Goal: Information Seeking & Learning: Check status

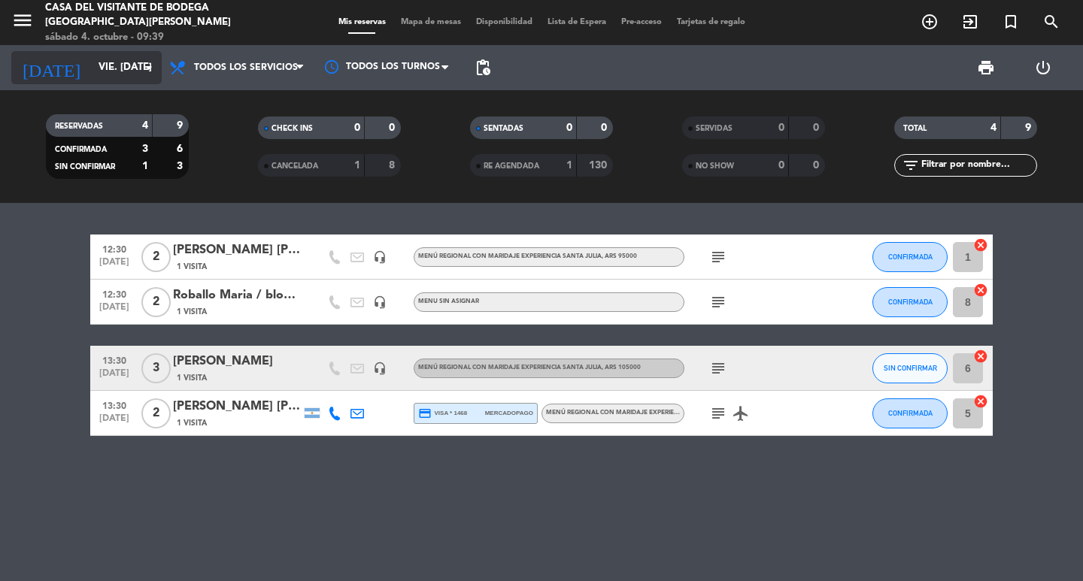
click at [115, 78] on input "vie. [DATE]" at bounding box center [157, 67] width 132 height 27
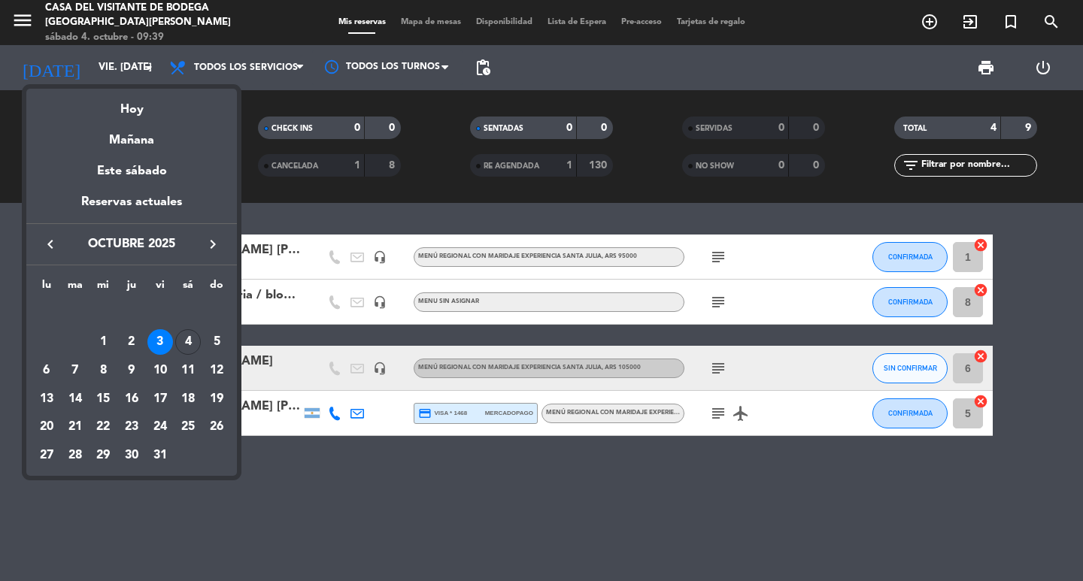
click at [215, 347] on div "5" at bounding box center [217, 342] width 26 height 26
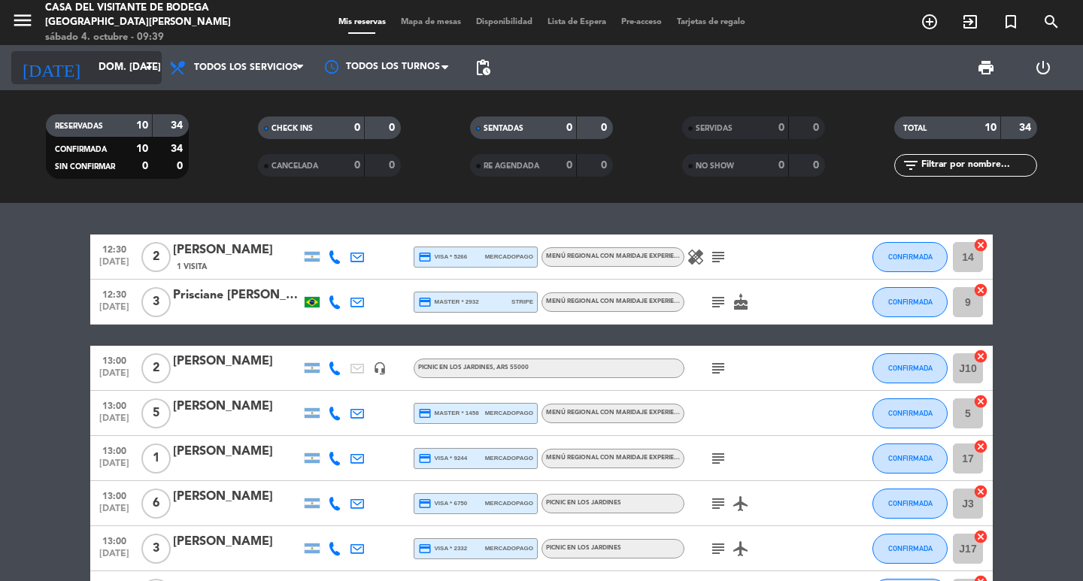
click at [107, 52] on div "[DATE] dom. [DATE] arrow_drop_down" at bounding box center [86, 67] width 150 height 33
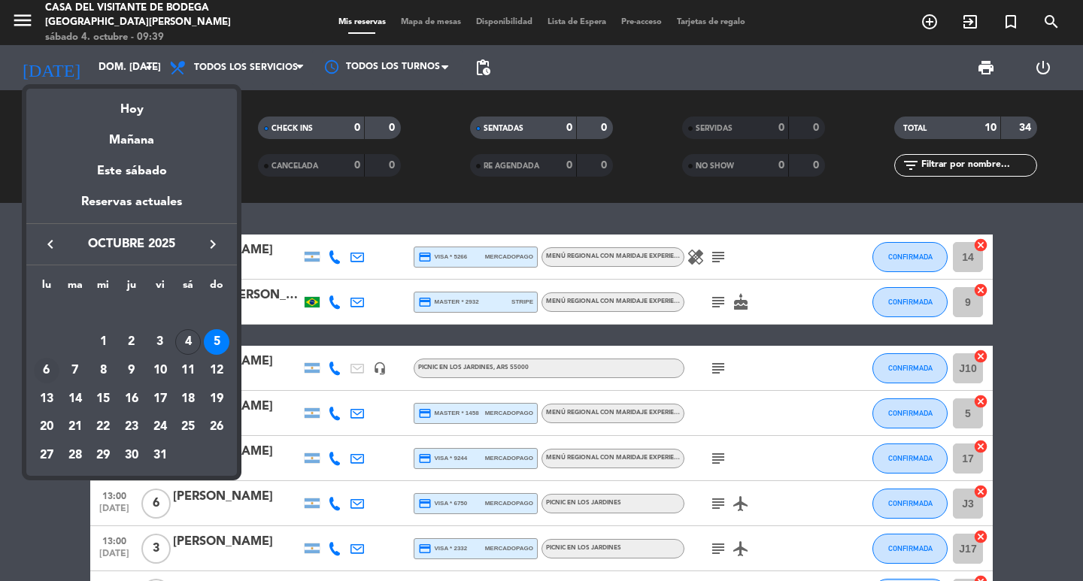
click at [50, 378] on div "6" at bounding box center [47, 371] width 26 height 26
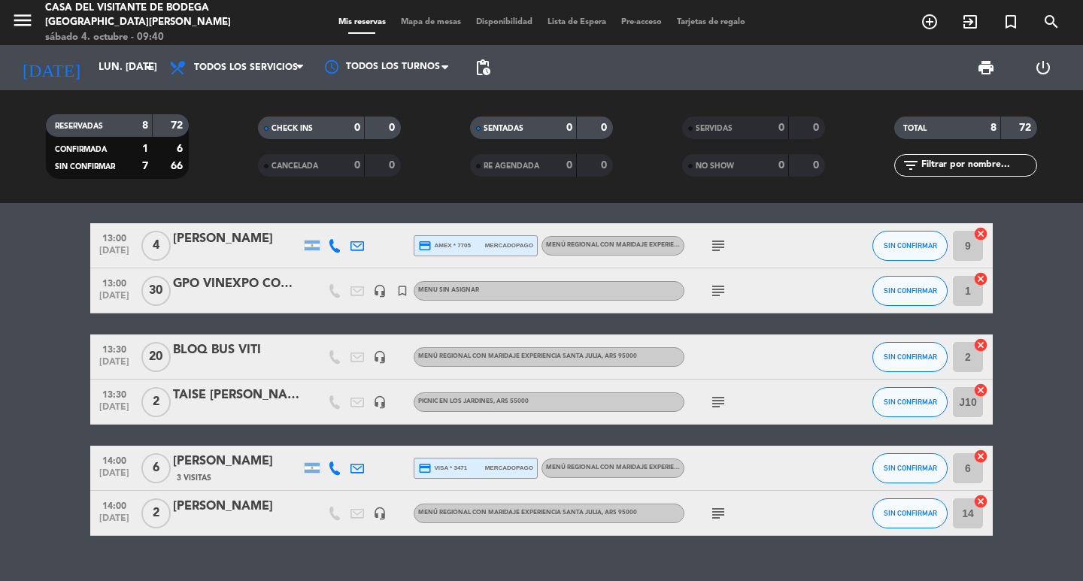
scroll to position [153, 0]
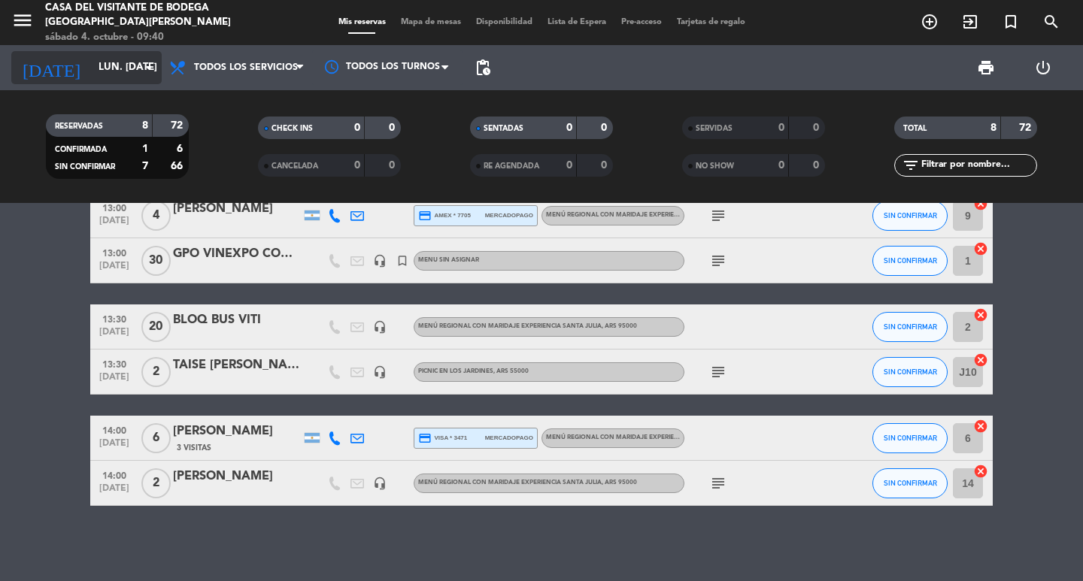
click at [108, 65] on input "lun. [DATE]" at bounding box center [157, 67] width 132 height 27
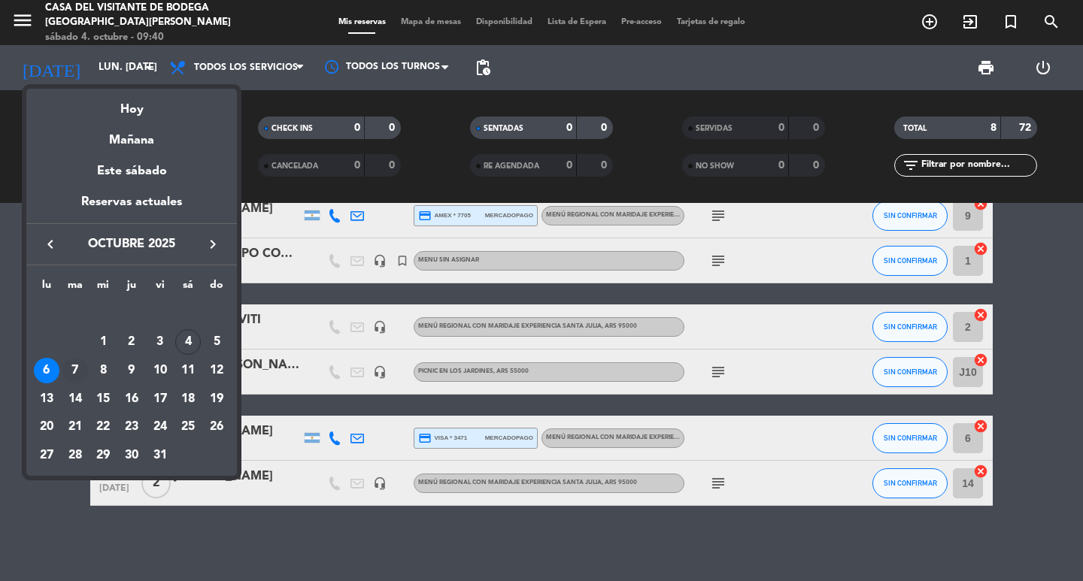
click at [81, 372] on div "7" at bounding box center [75, 371] width 26 height 26
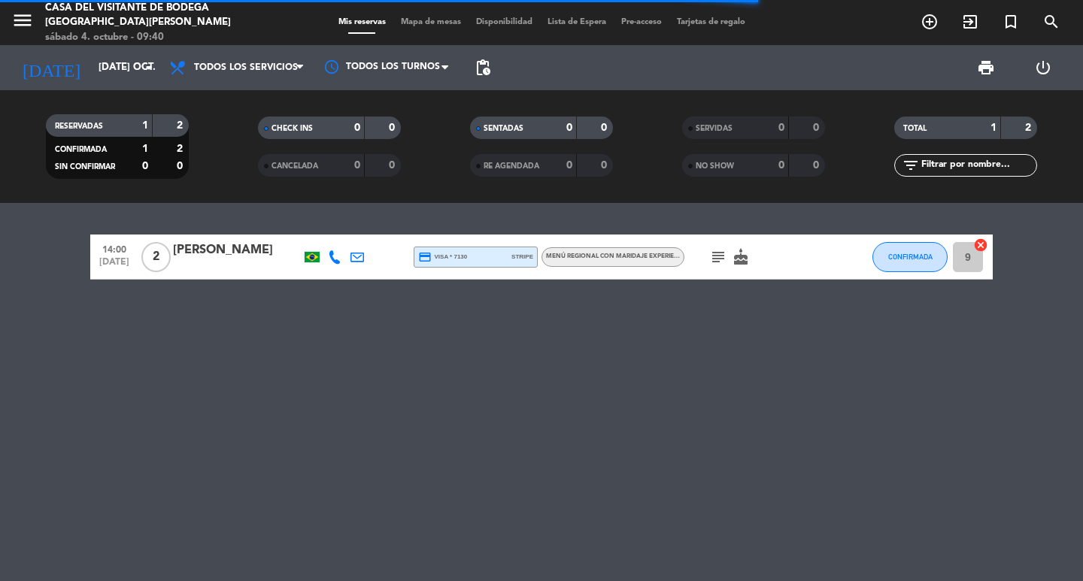
scroll to position [0, 0]
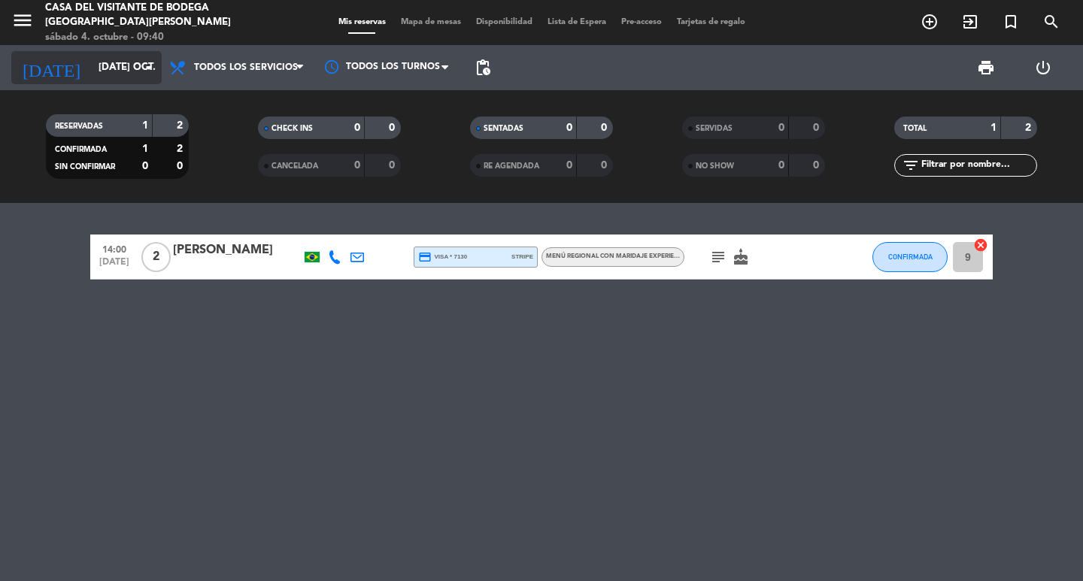
click at [123, 75] on input "[DATE] oct." at bounding box center [157, 67] width 132 height 27
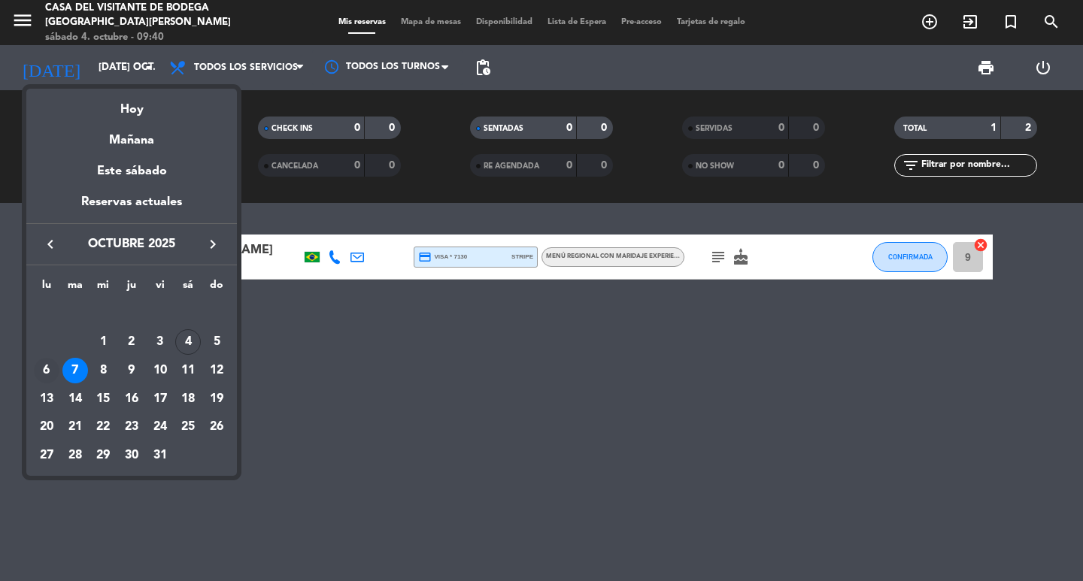
click at [40, 364] on div "6" at bounding box center [47, 371] width 26 height 26
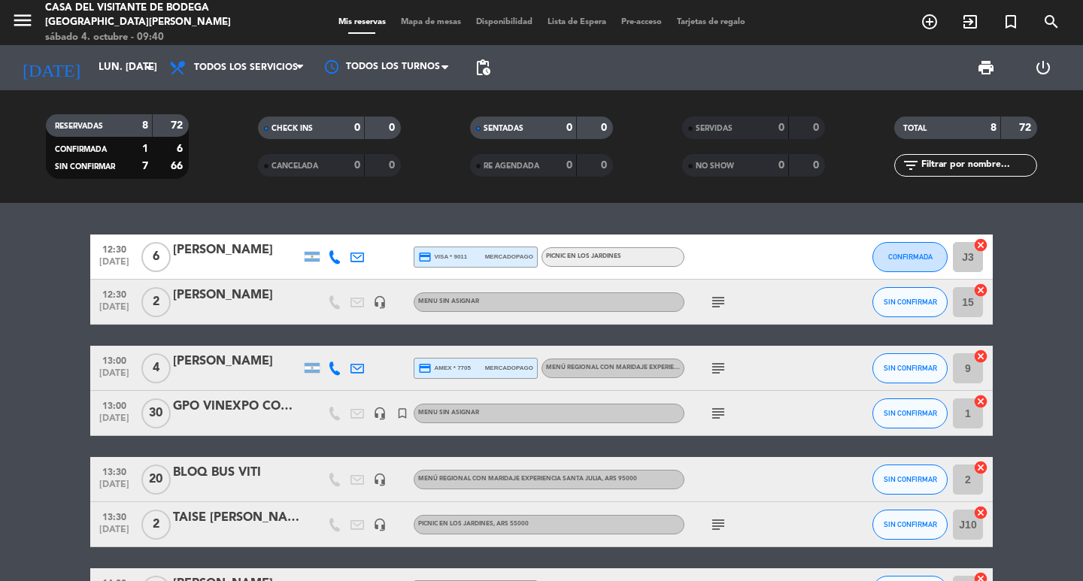
click at [718, 417] on icon "subject" at bounding box center [718, 414] width 18 height 18
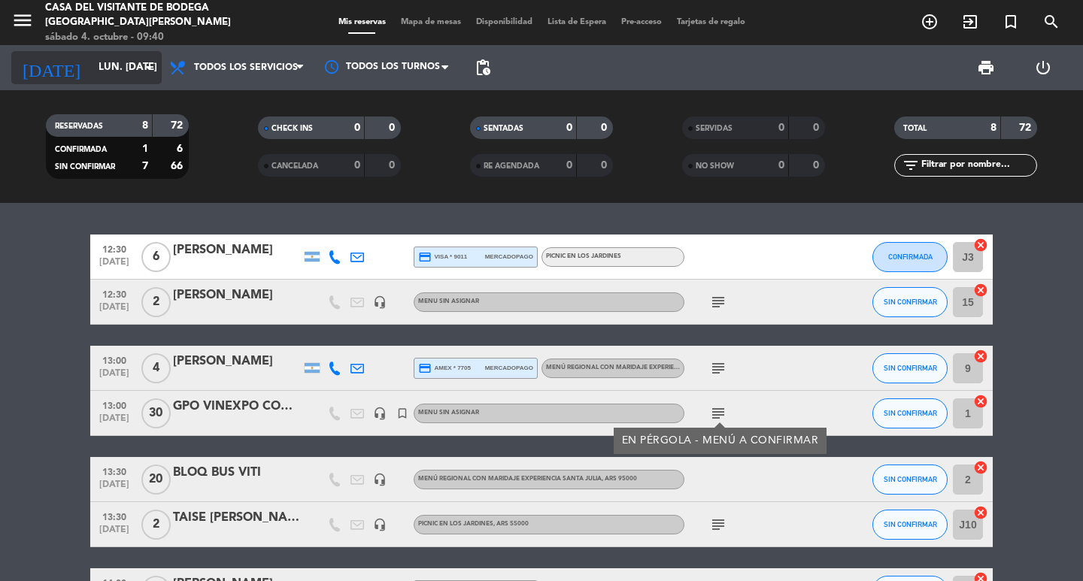
click at [129, 54] on input "lun. [DATE]" at bounding box center [157, 67] width 132 height 27
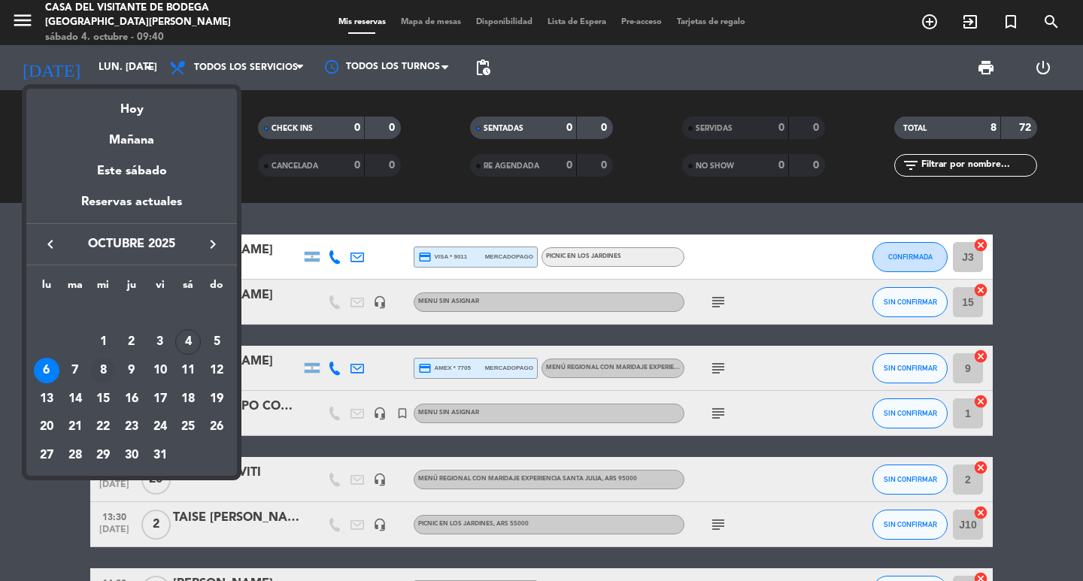
click at [99, 365] on div "8" at bounding box center [103, 371] width 26 height 26
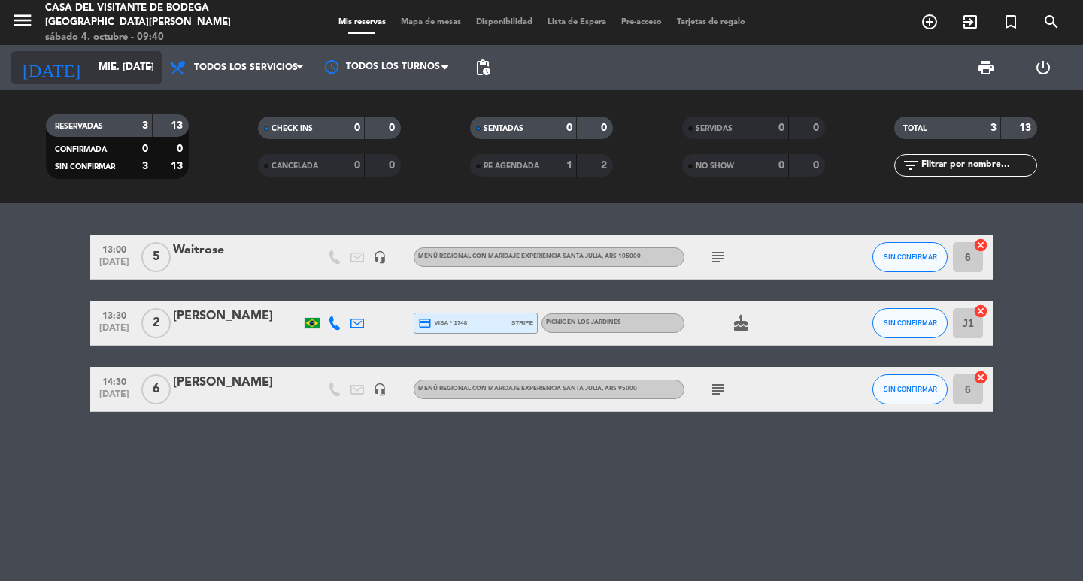
click at [99, 53] on div "[DATE] mié. [DATE] arrow_drop_down" at bounding box center [86, 67] width 150 height 33
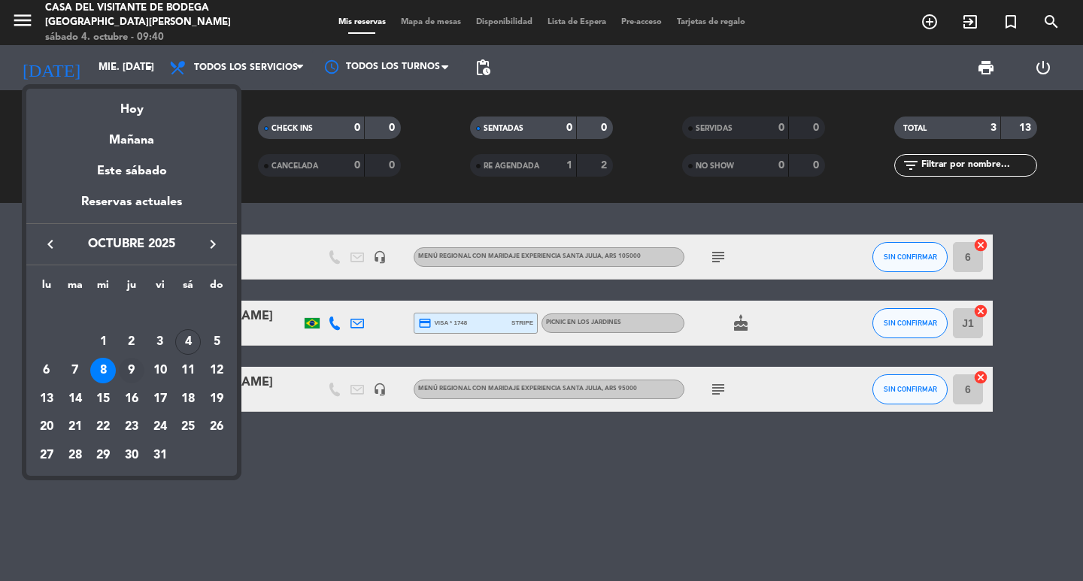
click at [134, 369] on div "9" at bounding box center [132, 371] width 26 height 26
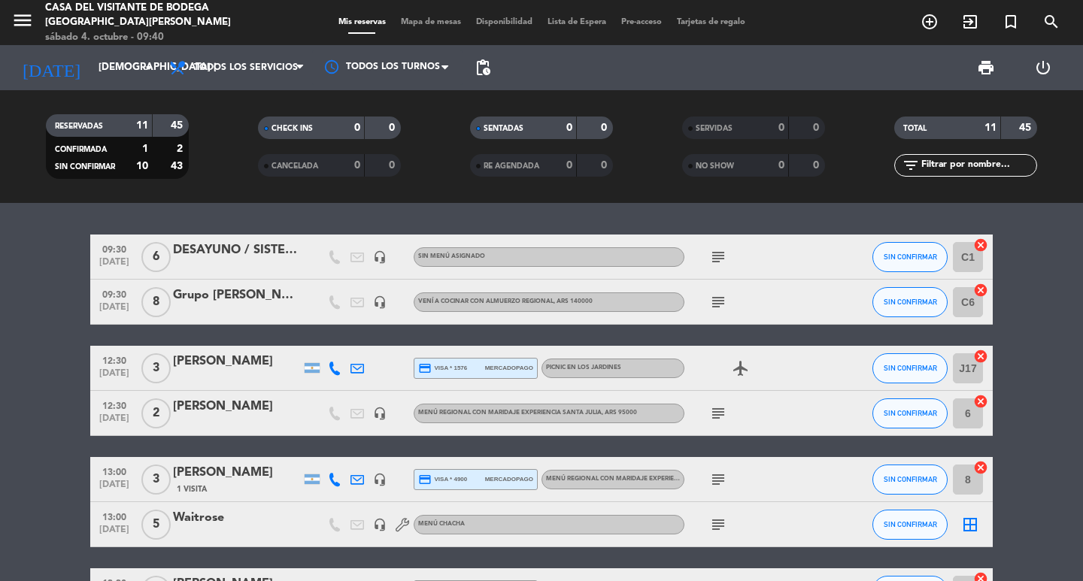
click at [712, 257] on icon "subject" at bounding box center [718, 257] width 18 height 18
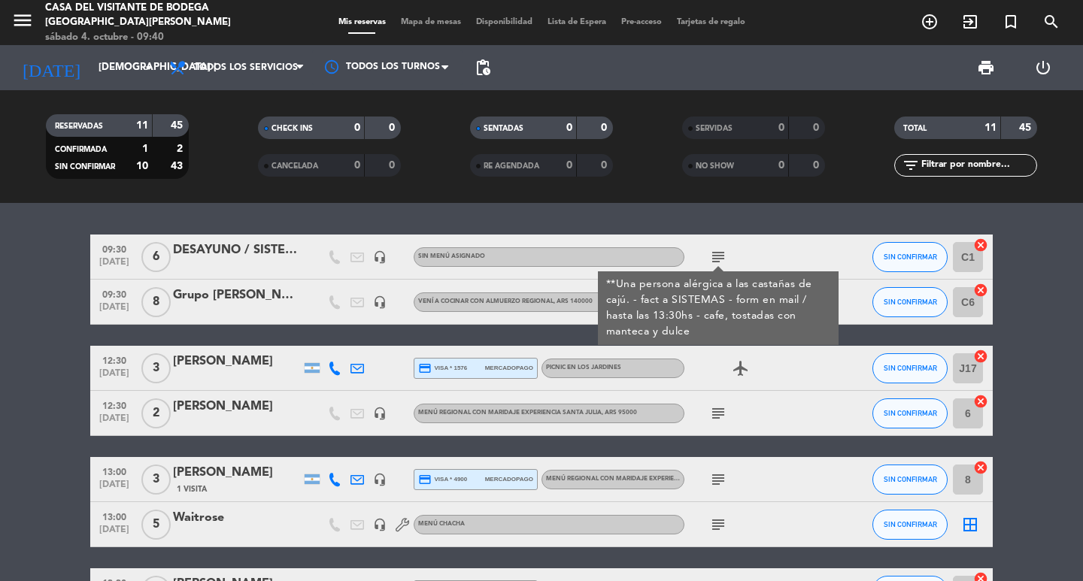
click at [77, 354] on bookings-row "09:30 [DATE] 6 DESAYUNO / SISTEMAS - REUNIÓN DE TRABAJO headset_mic Sin menú as…" at bounding box center [541, 525] width 1083 height 581
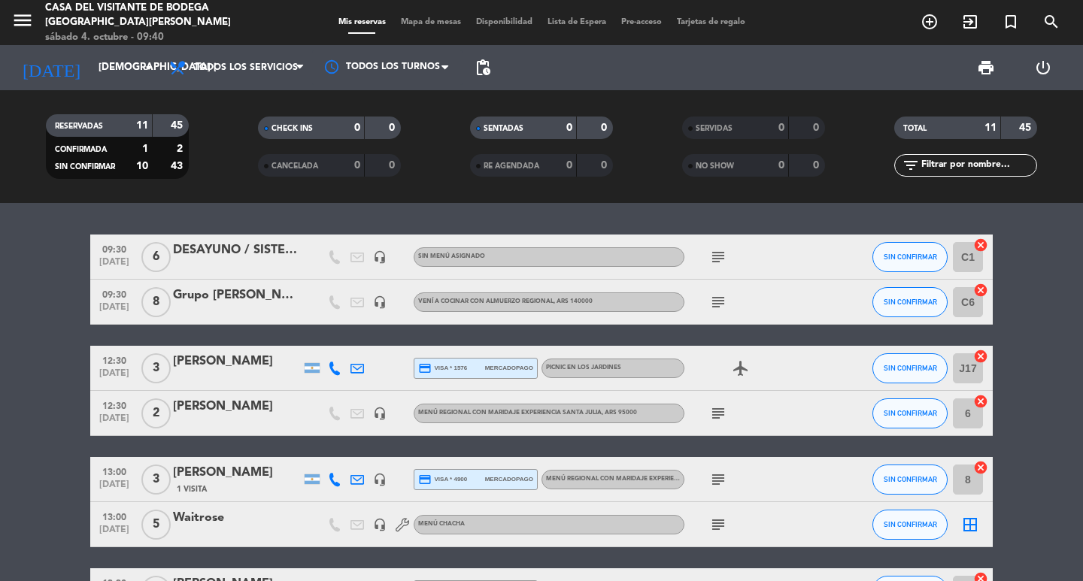
click at [718, 531] on icon "subject" at bounding box center [718, 525] width 18 height 18
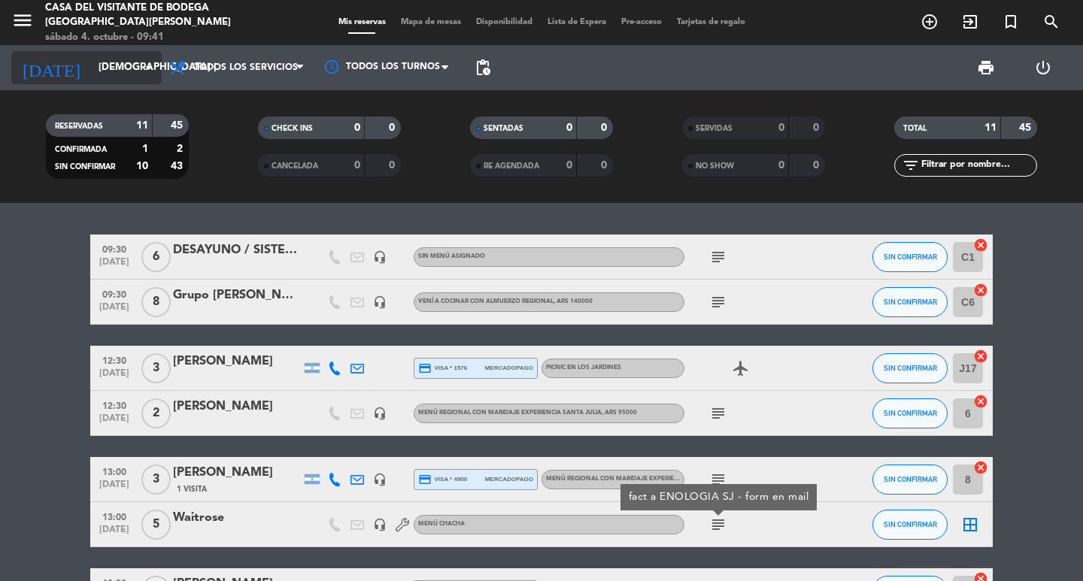
click at [97, 67] on input "[DEMOGRAPHIC_DATA] [DATE]" at bounding box center [157, 67] width 132 height 27
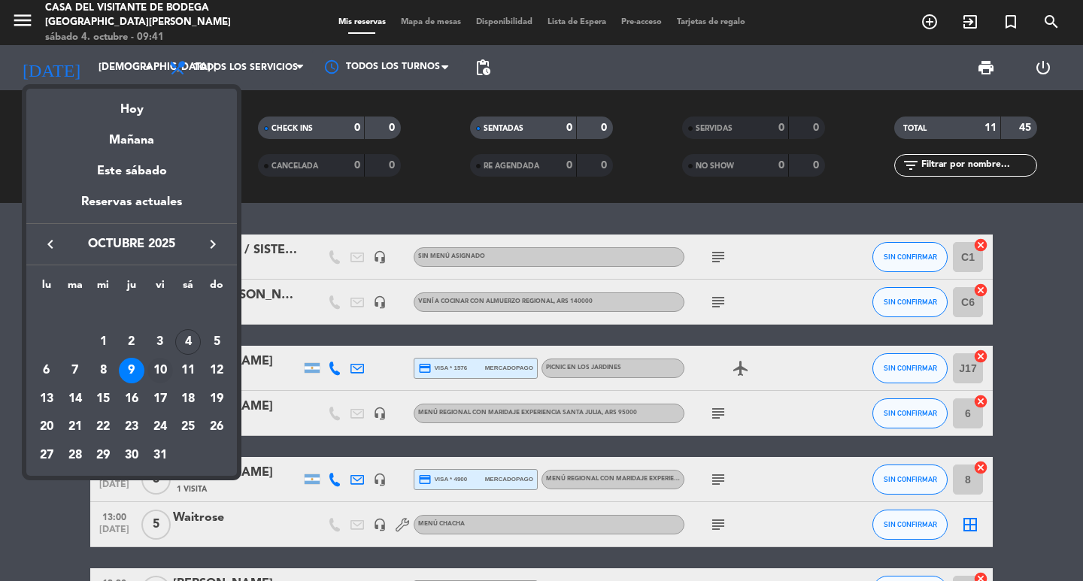
click at [168, 366] on div "10" at bounding box center [160, 371] width 26 height 26
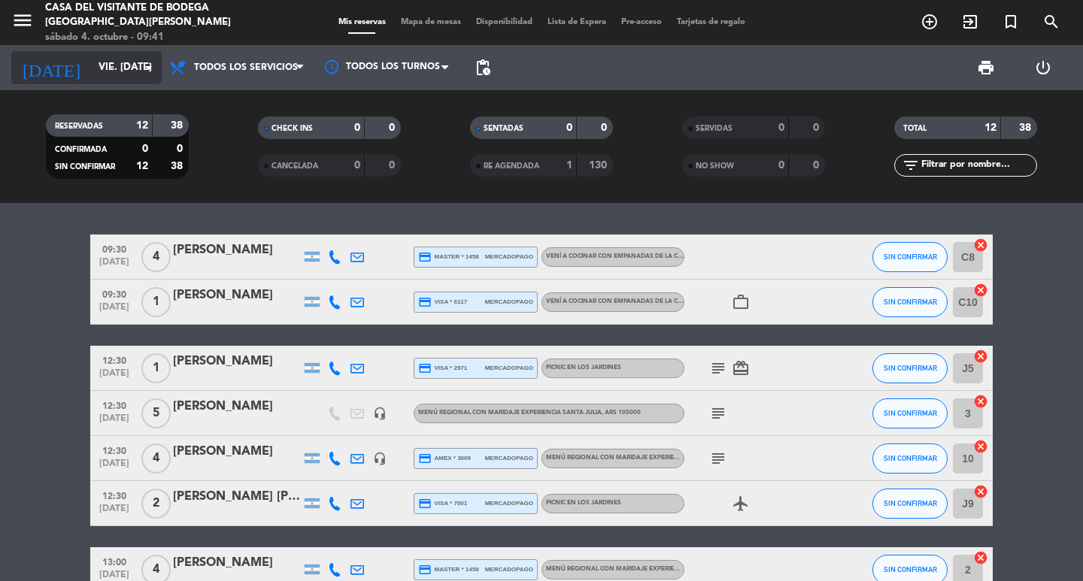
click at [138, 73] on input "vie. [DATE]" at bounding box center [157, 67] width 132 height 27
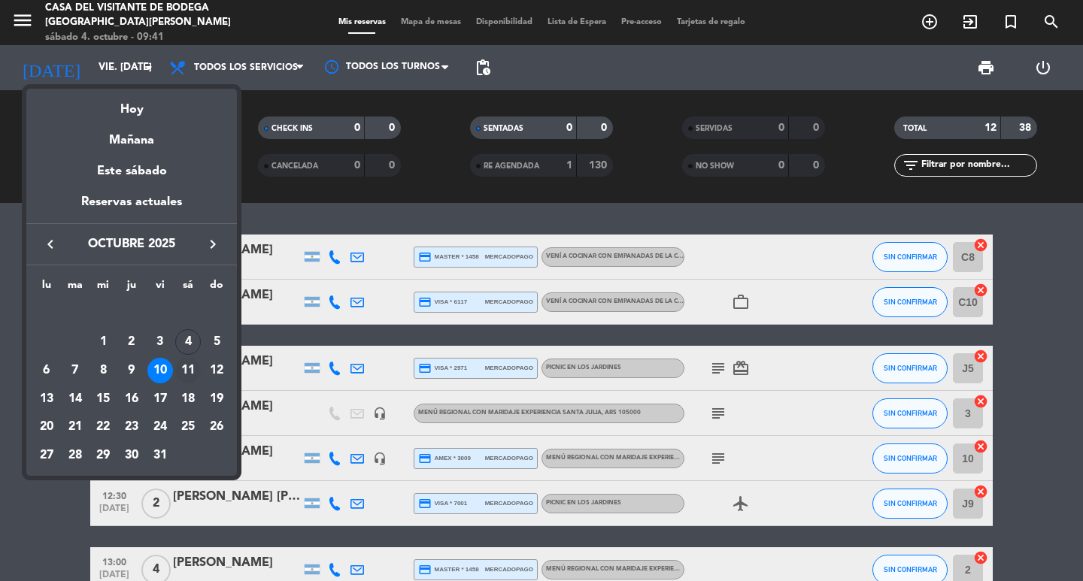
click at [195, 368] on div "11" at bounding box center [188, 371] width 26 height 26
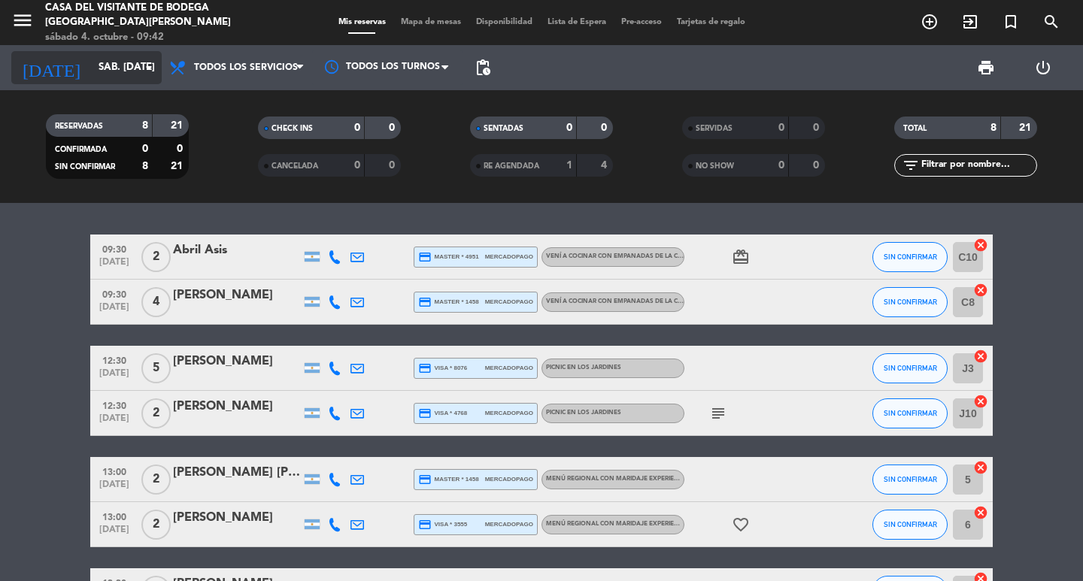
click at [125, 70] on input "sáb. [DATE]" at bounding box center [157, 67] width 132 height 27
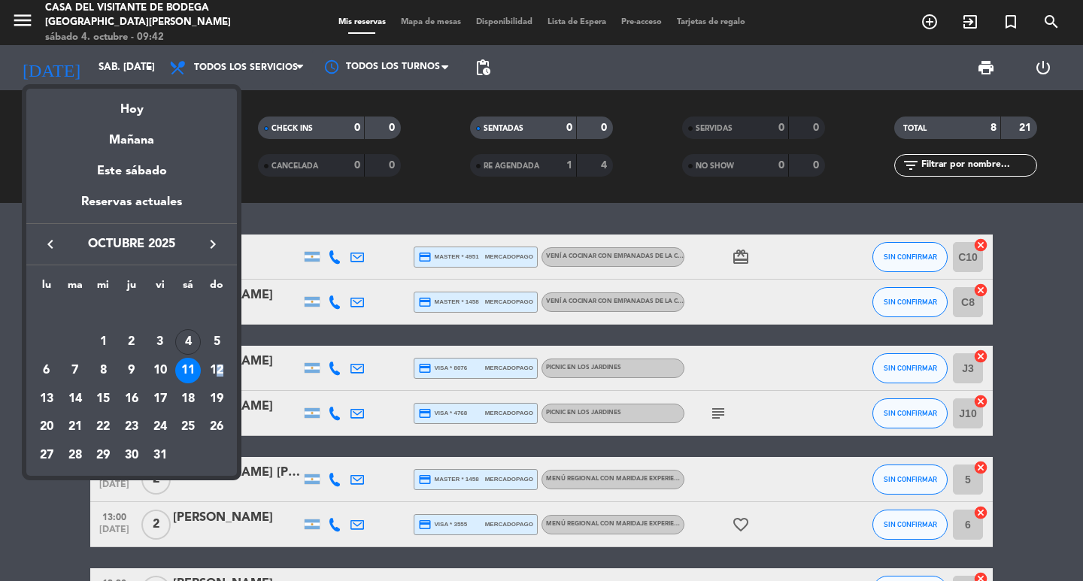
click at [217, 364] on div "12" at bounding box center [217, 371] width 26 height 26
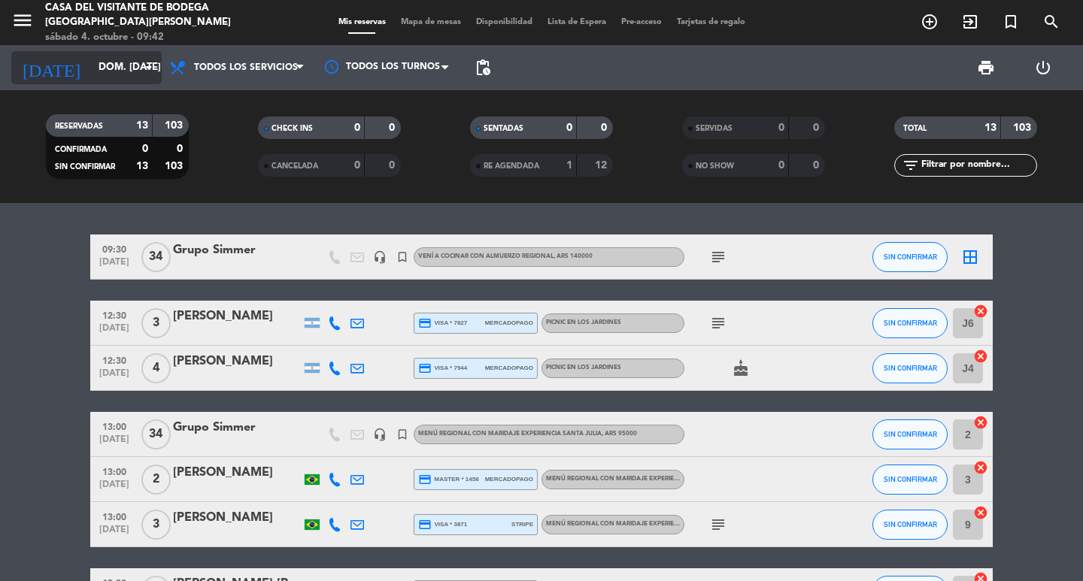
click at [133, 72] on input "dom. [DATE]" at bounding box center [157, 67] width 132 height 27
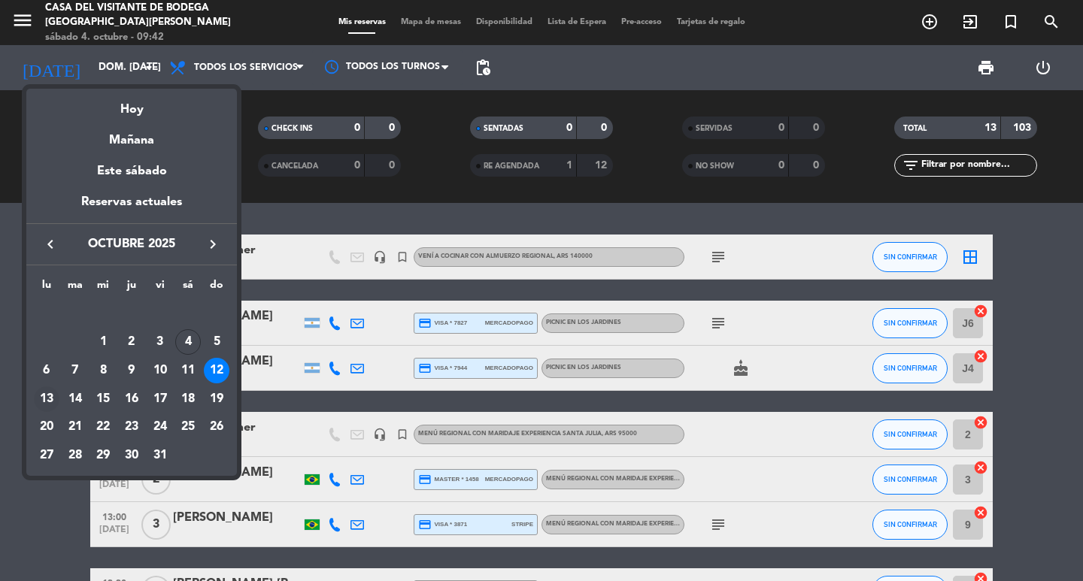
click at [48, 400] on div "13" at bounding box center [47, 400] width 26 height 26
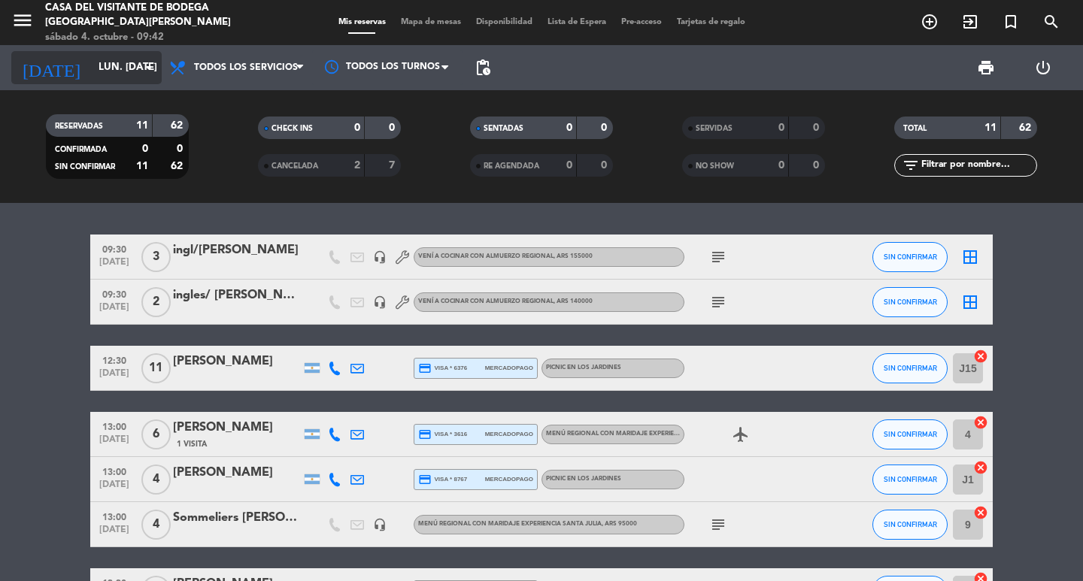
click at [128, 65] on input "lun. [DATE]" at bounding box center [157, 67] width 132 height 27
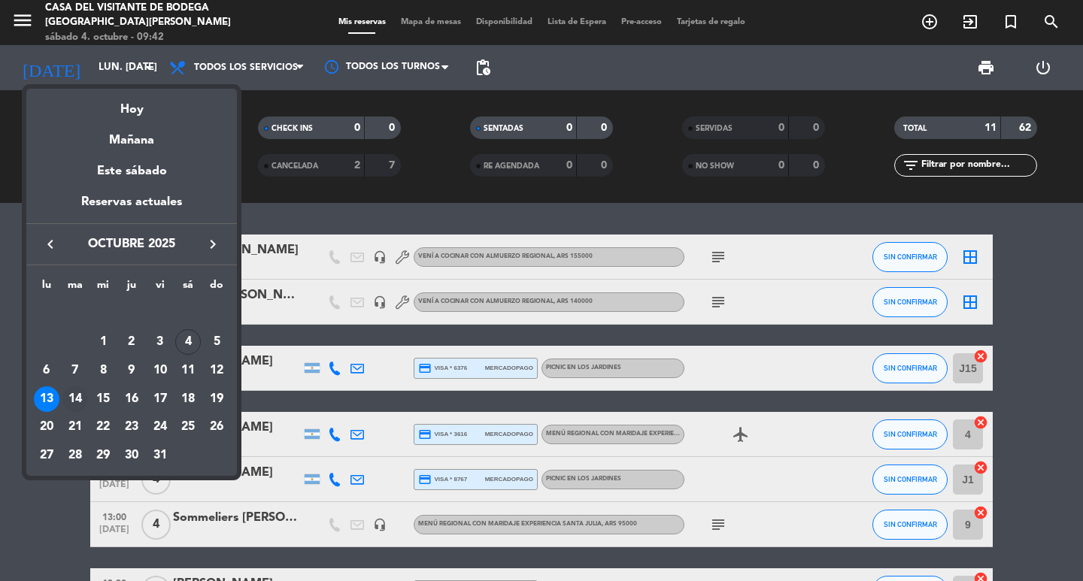
click at [83, 396] on div "14" at bounding box center [75, 400] width 26 height 26
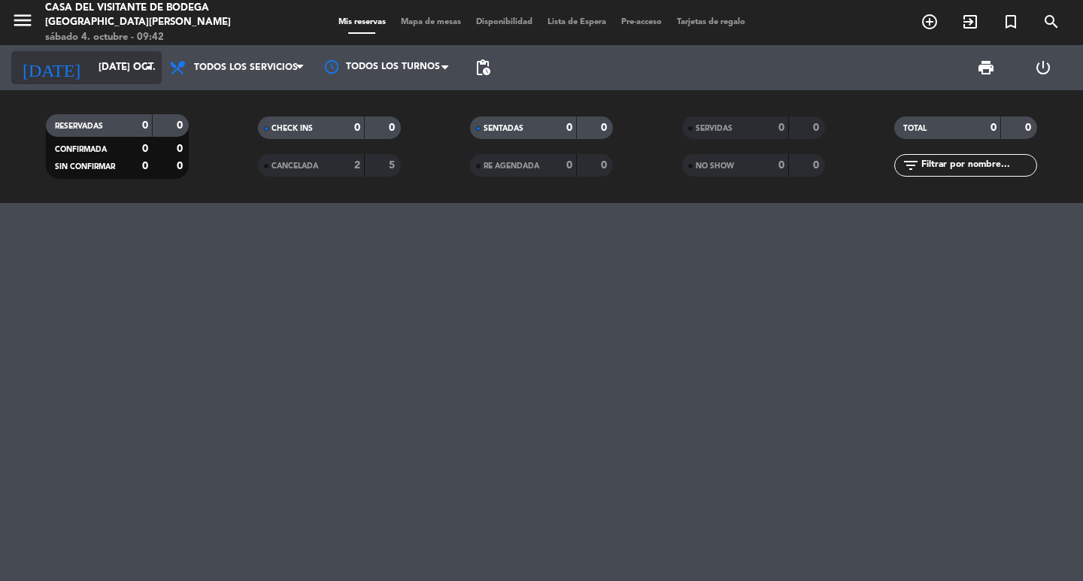
click at [126, 75] on input "[DATE] oct." at bounding box center [157, 67] width 132 height 27
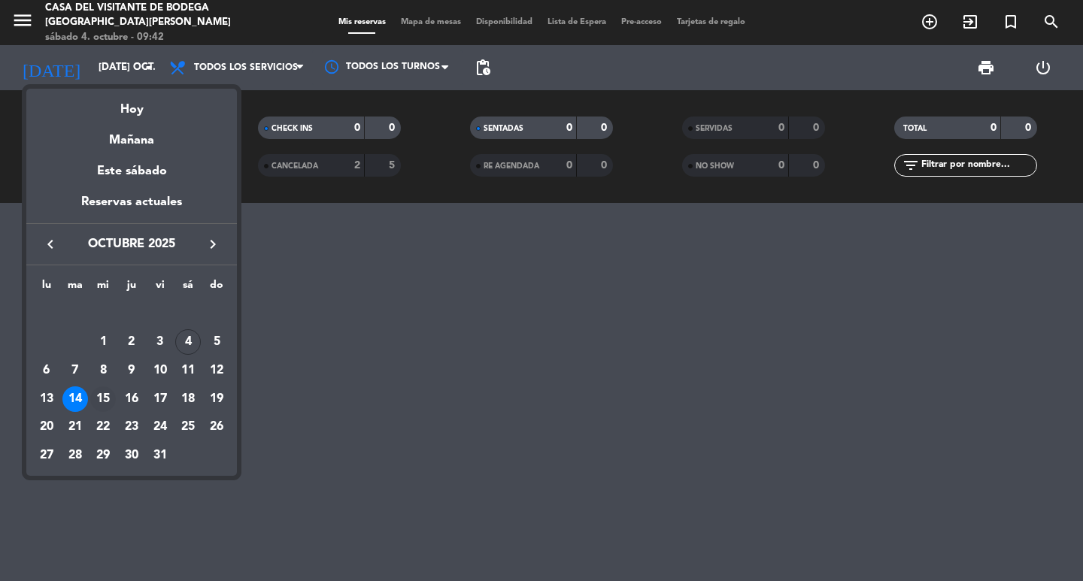
click at [99, 405] on div "15" at bounding box center [103, 400] width 26 height 26
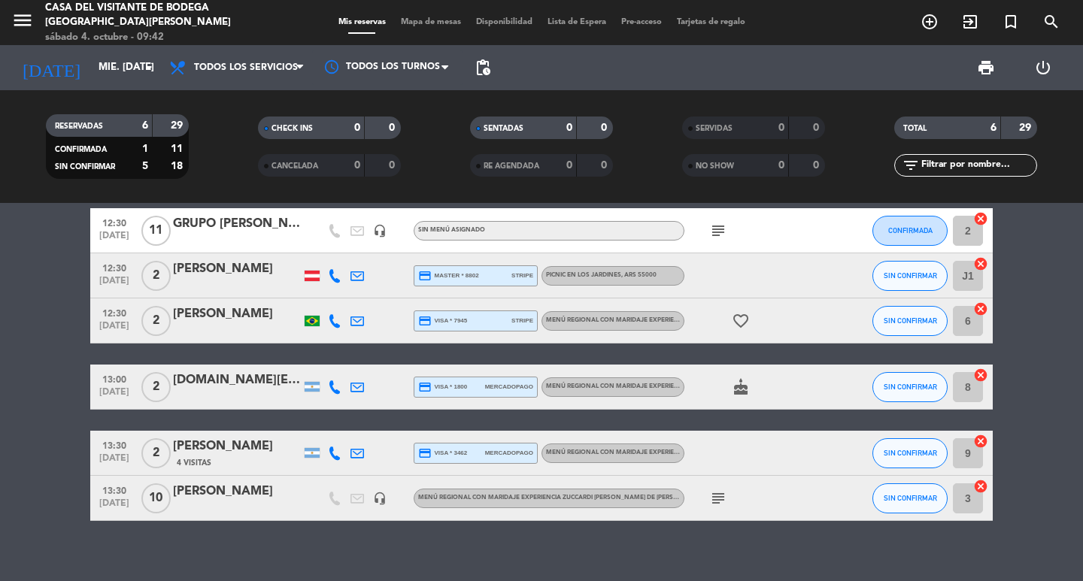
scroll to position [41, 0]
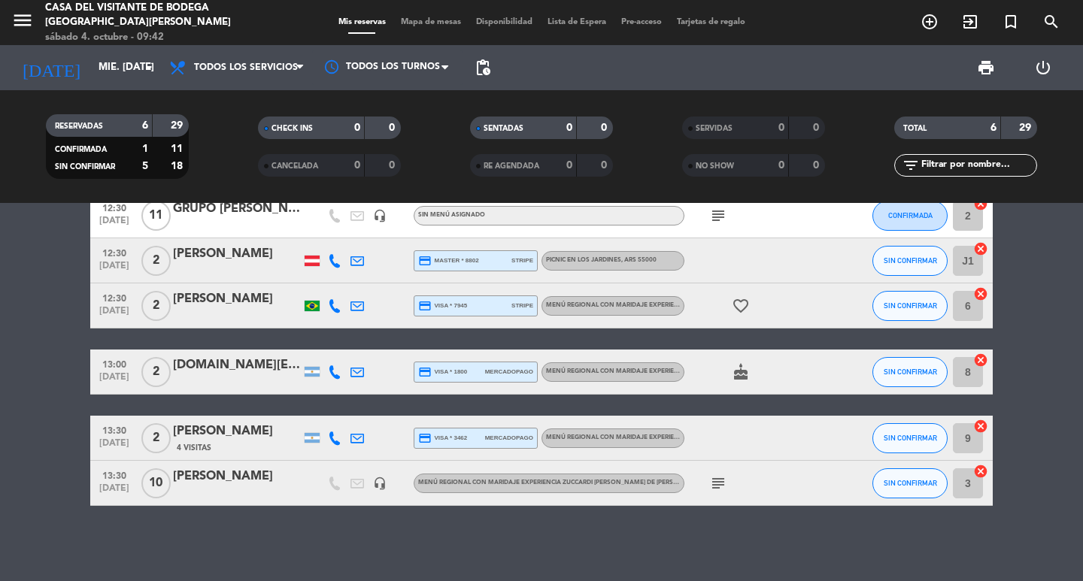
click at [721, 487] on icon "subject" at bounding box center [718, 484] width 18 height 18
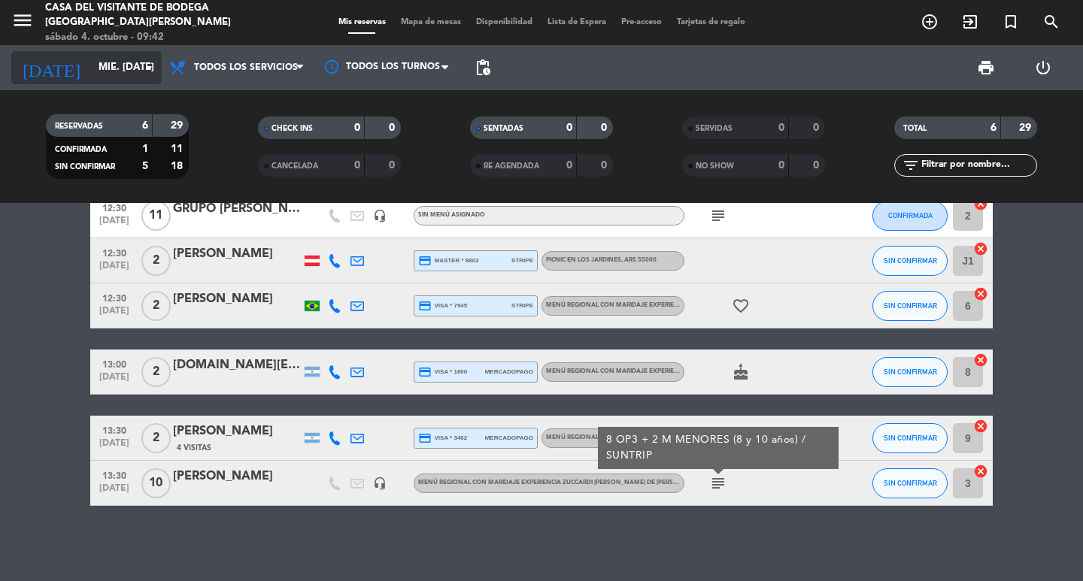
click at [105, 57] on input "mié. [DATE]" at bounding box center [157, 67] width 132 height 27
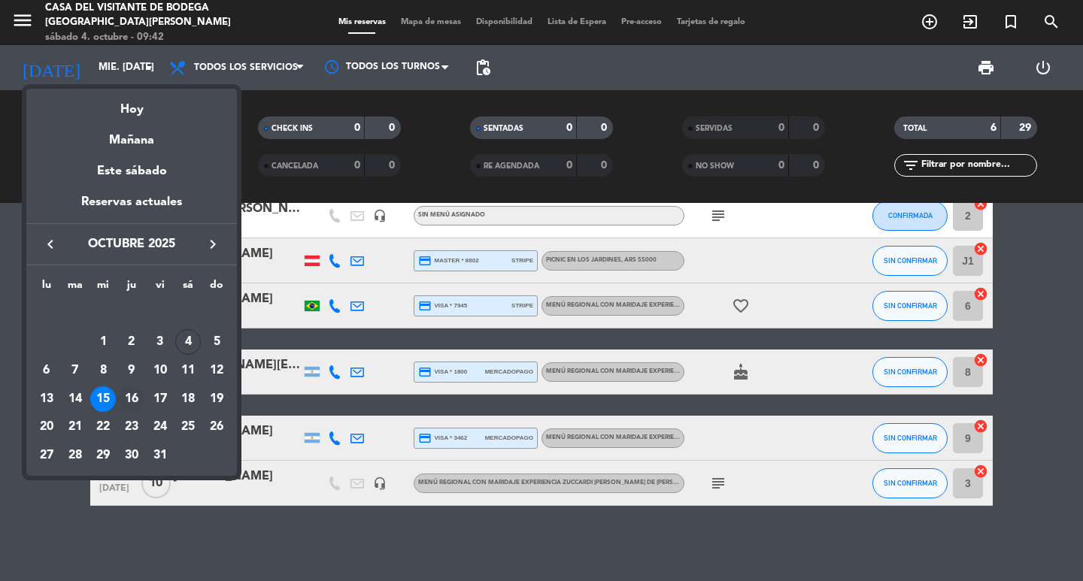
click at [134, 402] on div "16" at bounding box center [132, 400] width 26 height 26
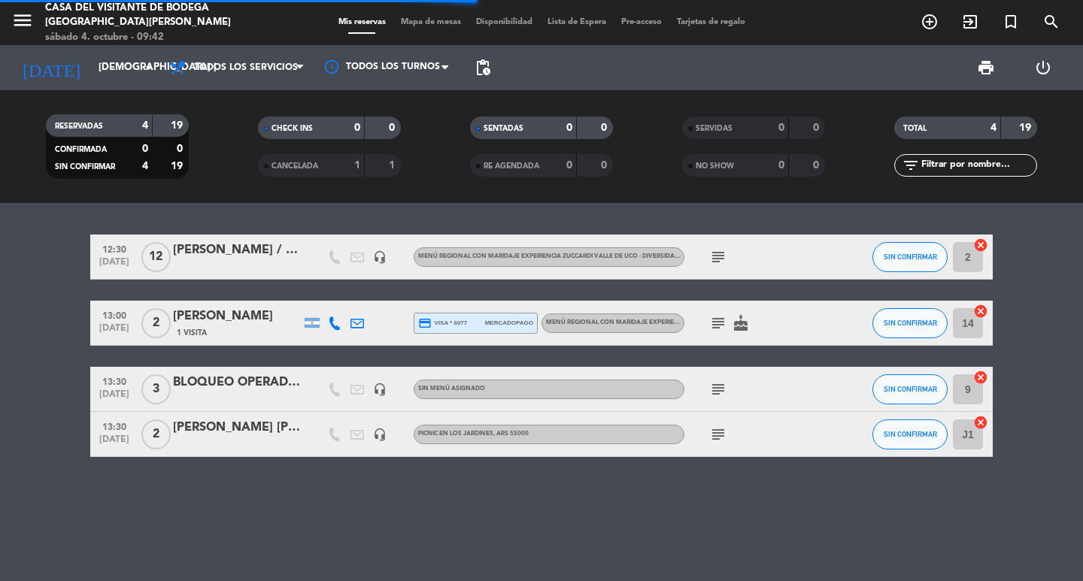
scroll to position [0, 0]
click at [112, 96] on div "RESERVADAS 4 19 CONFIRMADA 0 0 SIN CONFIRMAR 4 19 CHECK INS 0 0 CANCELADA 1 1 S…" at bounding box center [541, 146] width 1083 height 113
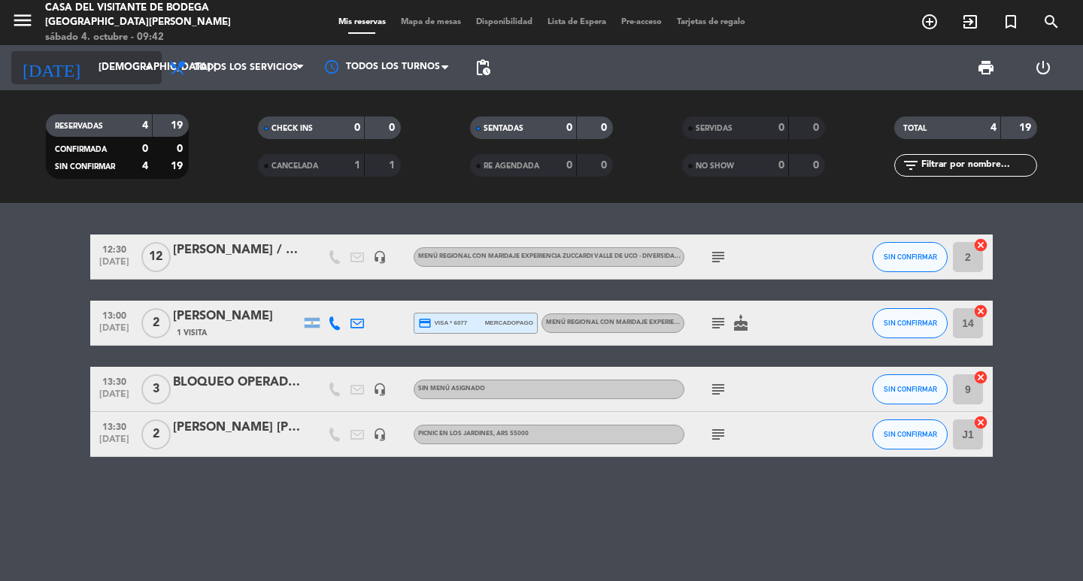
click at [115, 77] on input "[DEMOGRAPHIC_DATA] [DATE]" at bounding box center [157, 67] width 132 height 27
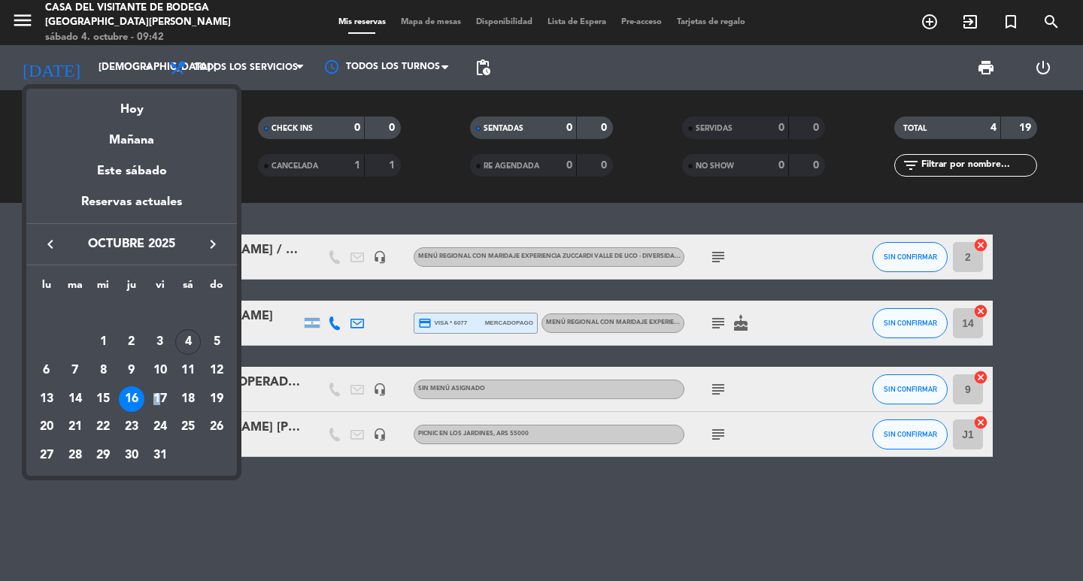
click at [156, 402] on div "17" at bounding box center [160, 400] width 26 height 26
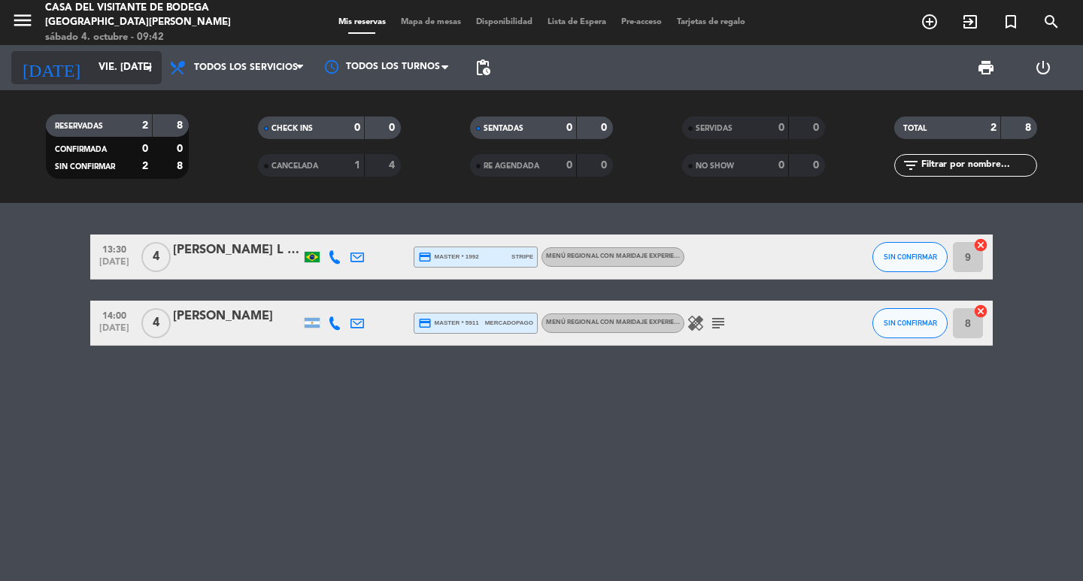
click at [132, 76] on input "vie. [DATE]" at bounding box center [157, 67] width 132 height 27
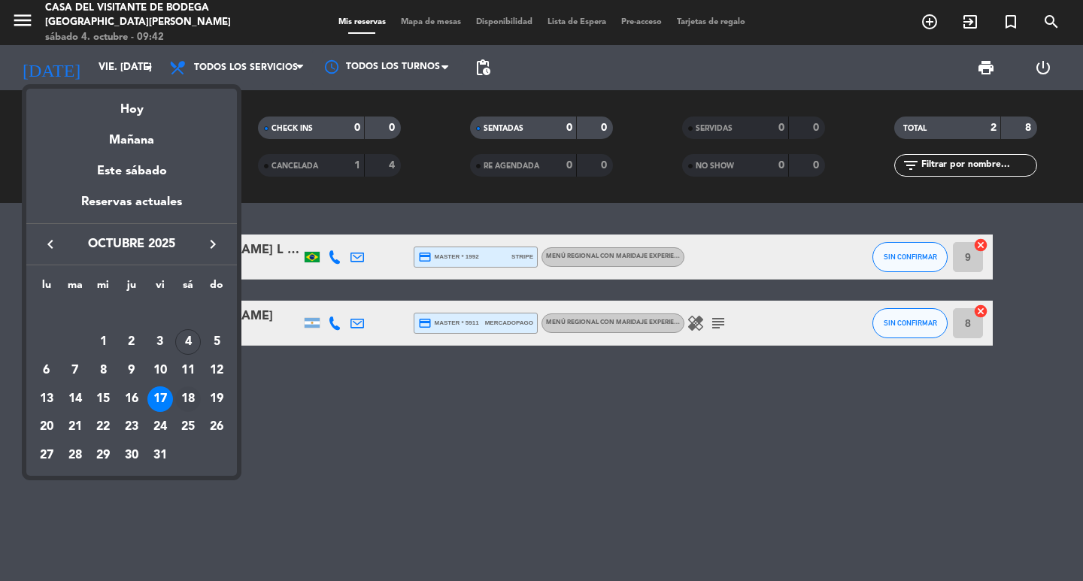
click at [185, 402] on div "18" at bounding box center [188, 400] width 26 height 26
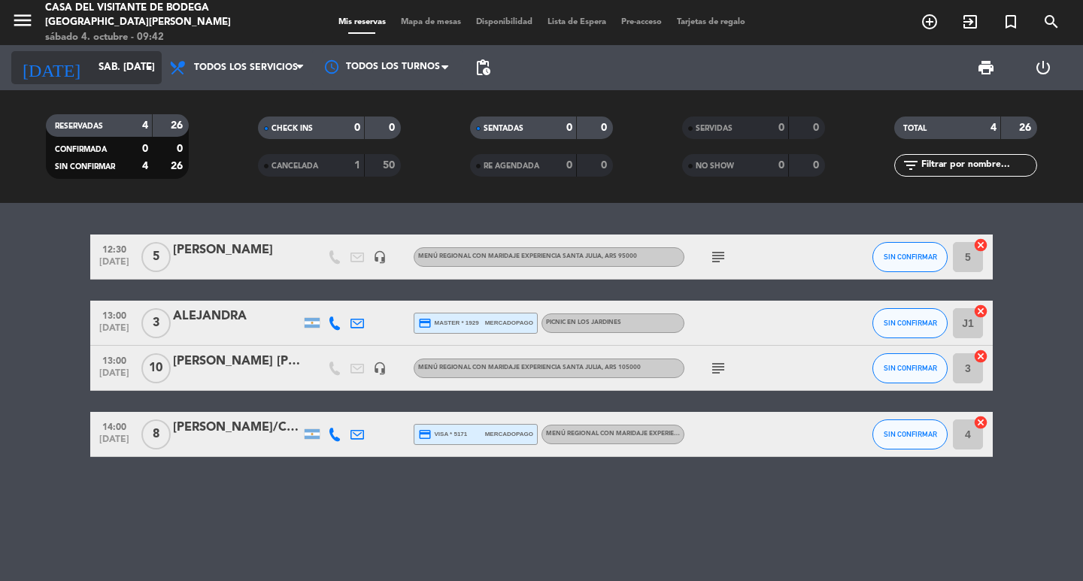
click at [123, 75] on input "sáb. [DATE]" at bounding box center [157, 67] width 132 height 27
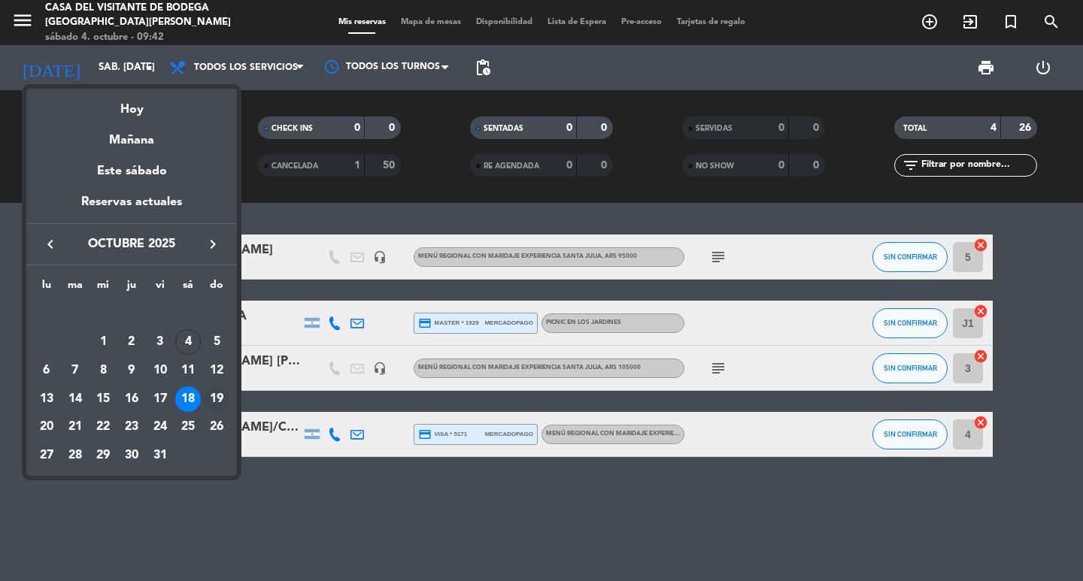
click at [219, 397] on div "19" at bounding box center [217, 400] width 26 height 26
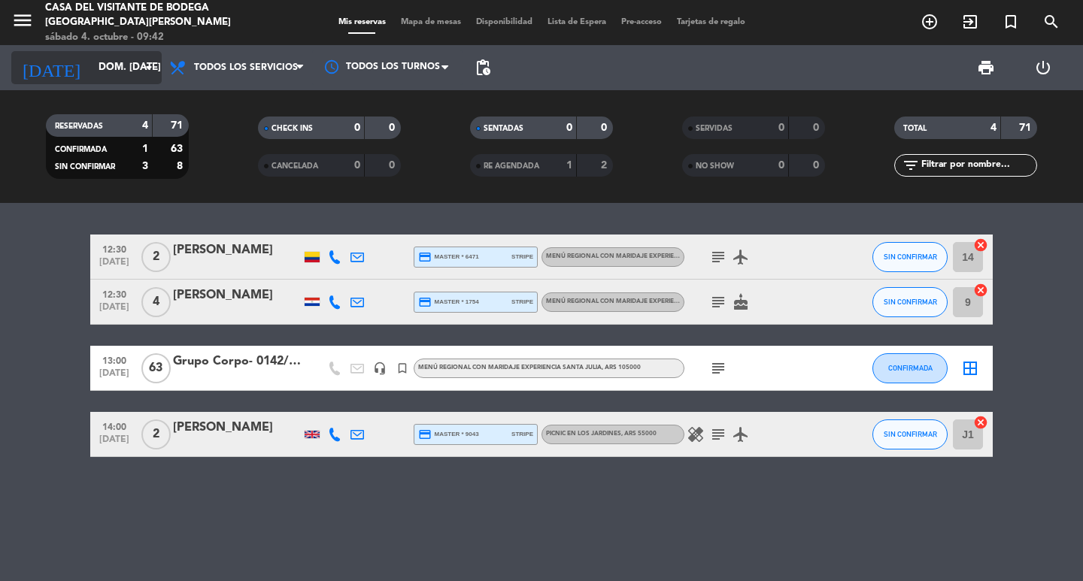
click at [104, 77] on input "dom. [DATE]" at bounding box center [157, 67] width 132 height 27
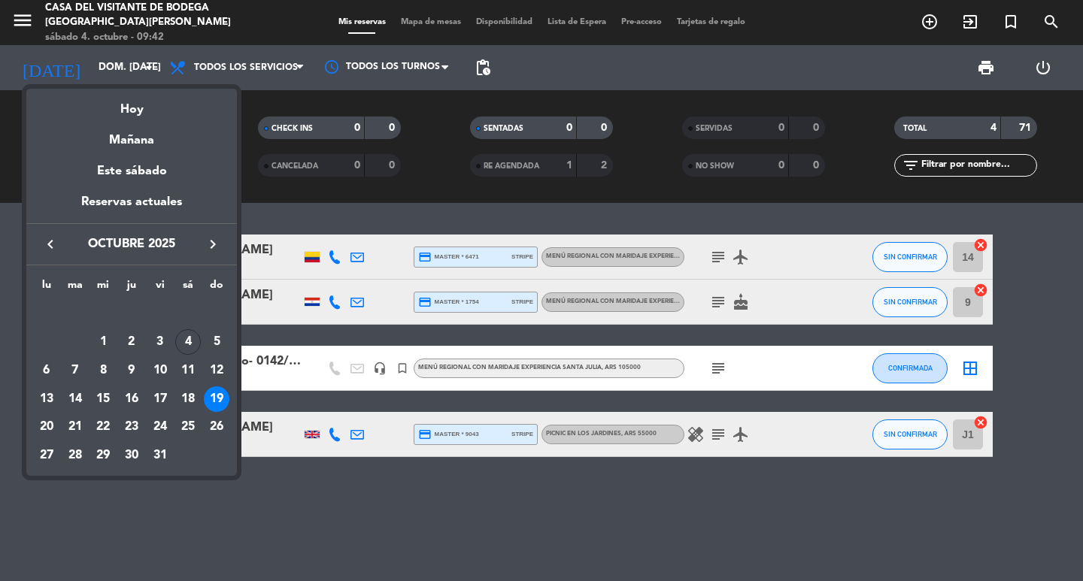
click at [273, 478] on div at bounding box center [541, 290] width 1083 height 581
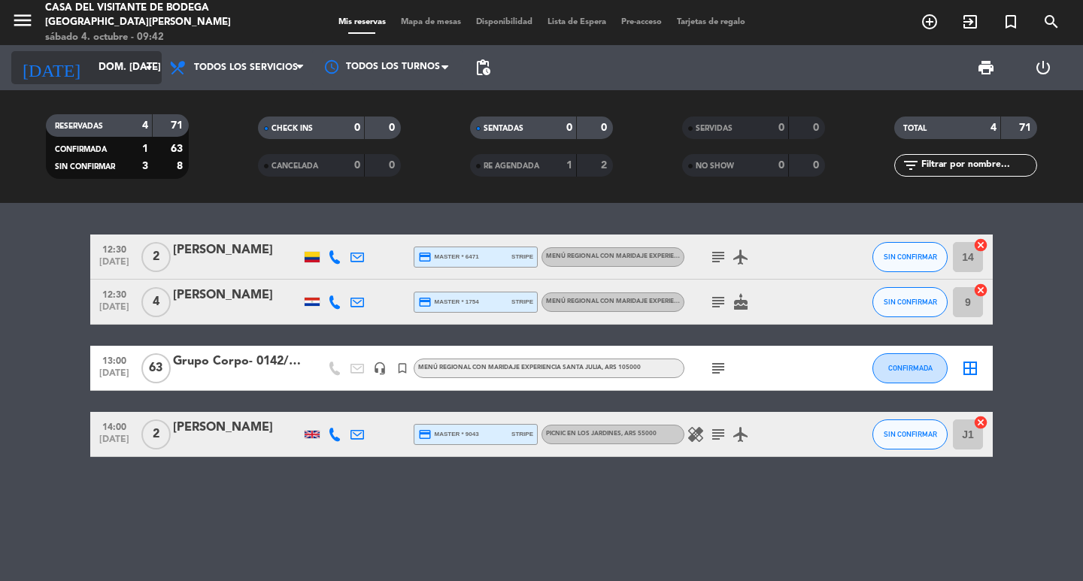
click at [129, 68] on input "dom. [DATE]" at bounding box center [157, 67] width 132 height 27
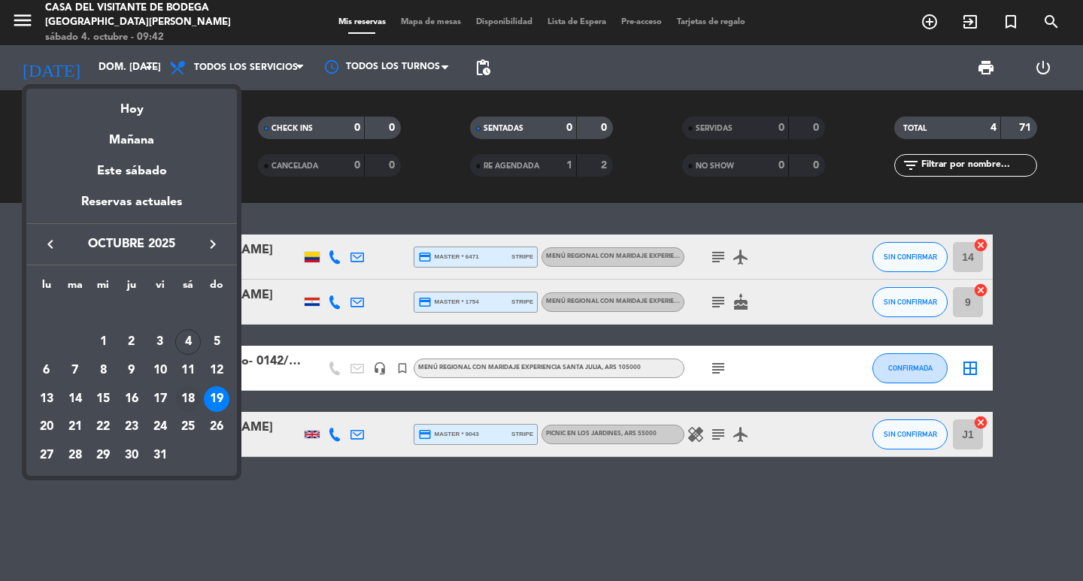
click at [193, 397] on div "18" at bounding box center [188, 400] width 26 height 26
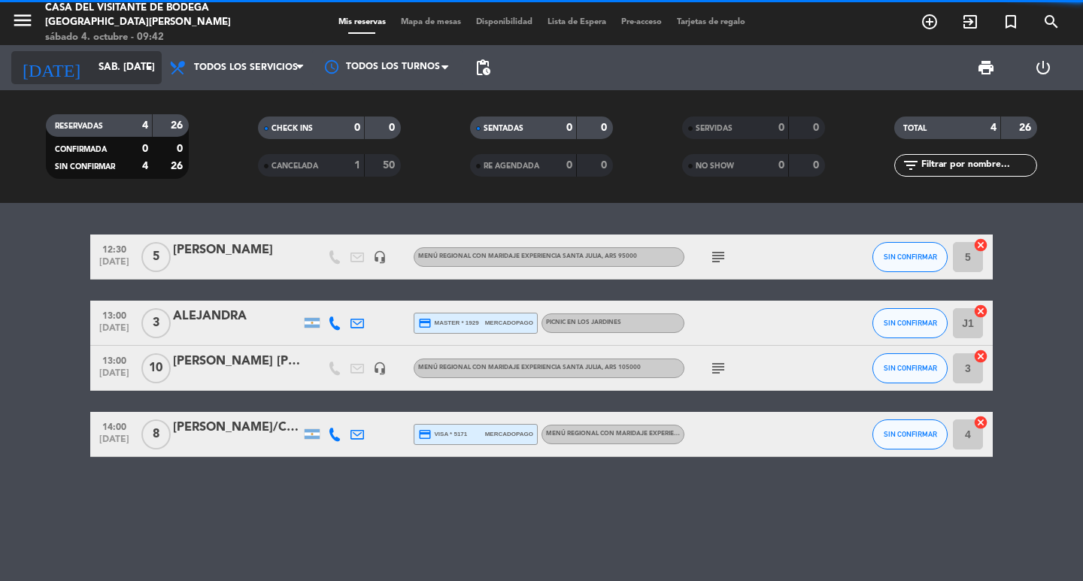
click at [102, 71] on input "sáb. [DATE]" at bounding box center [157, 67] width 132 height 27
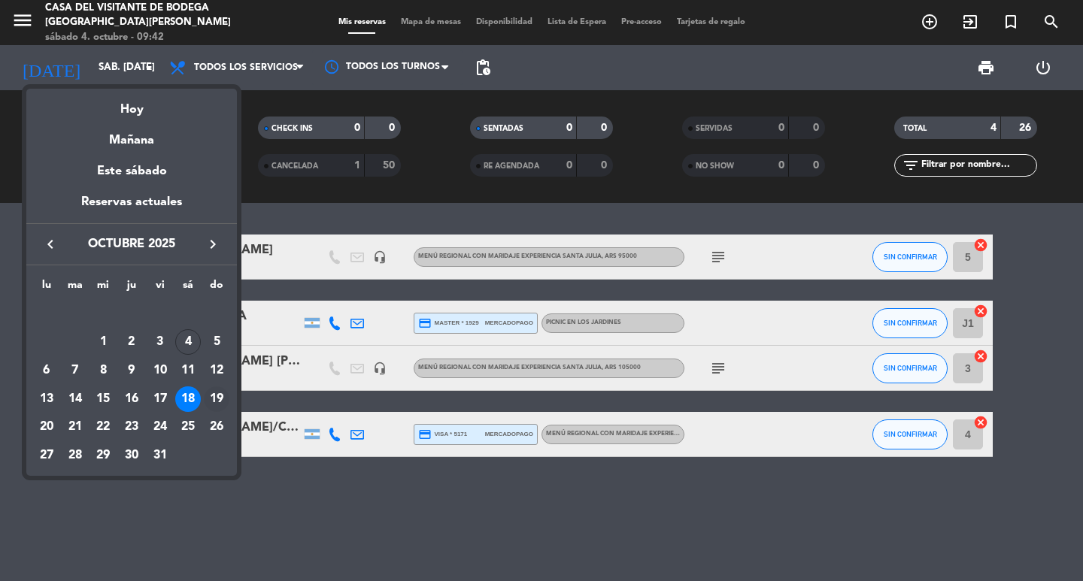
click at [213, 405] on div "19" at bounding box center [217, 400] width 26 height 26
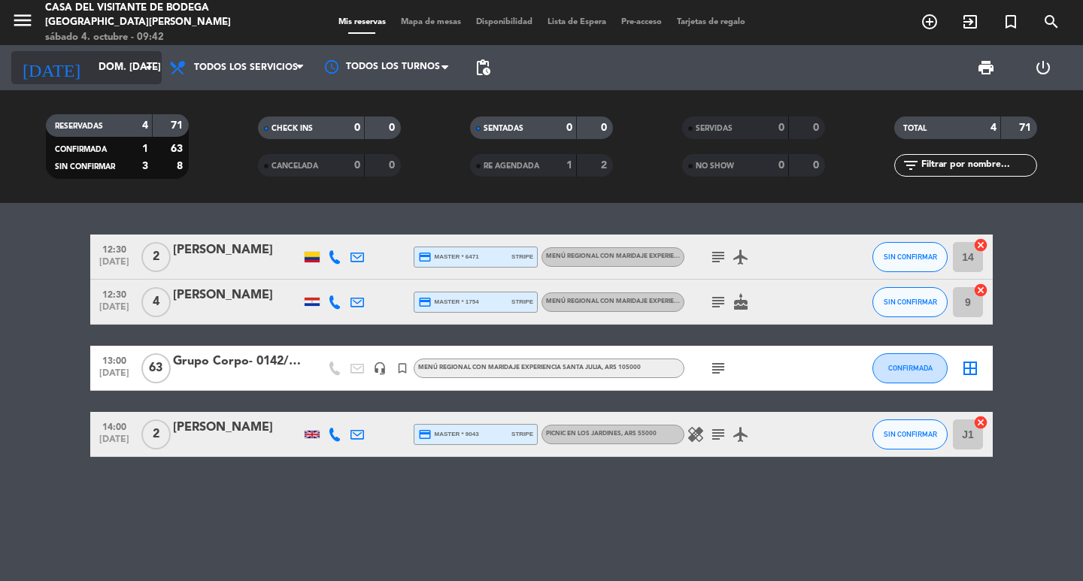
click at [91, 75] on input "dom. [DATE]" at bounding box center [157, 67] width 132 height 27
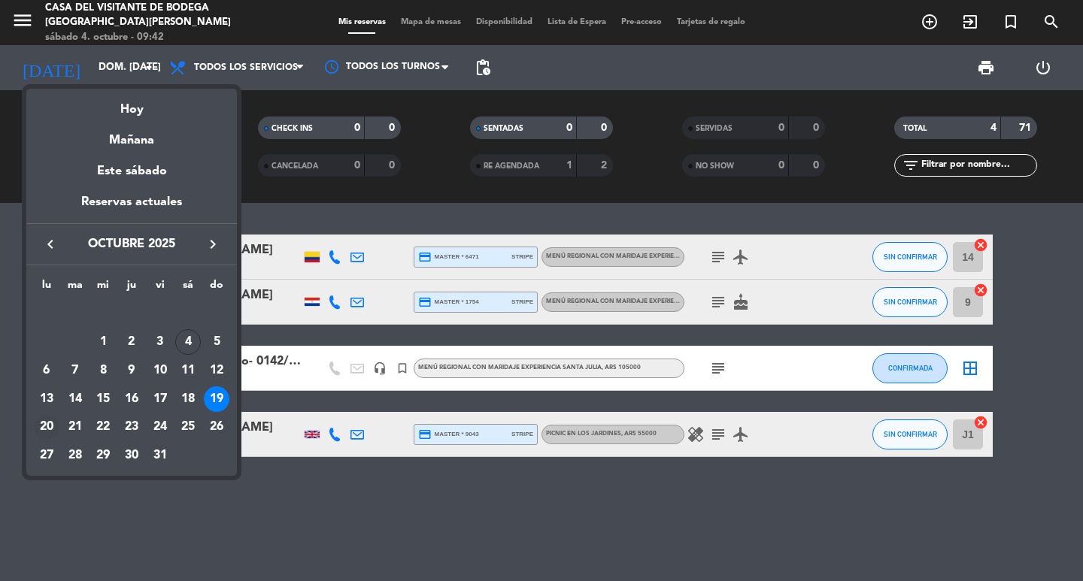
click at [38, 427] on div "20" at bounding box center [47, 428] width 26 height 26
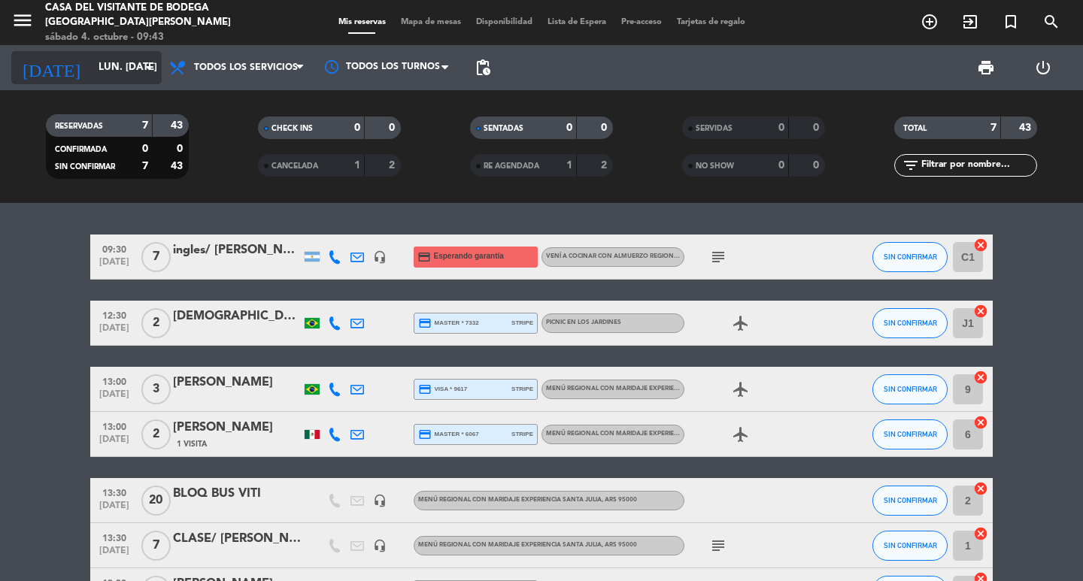
click at [120, 58] on input "lun. [DATE]" at bounding box center [157, 67] width 132 height 27
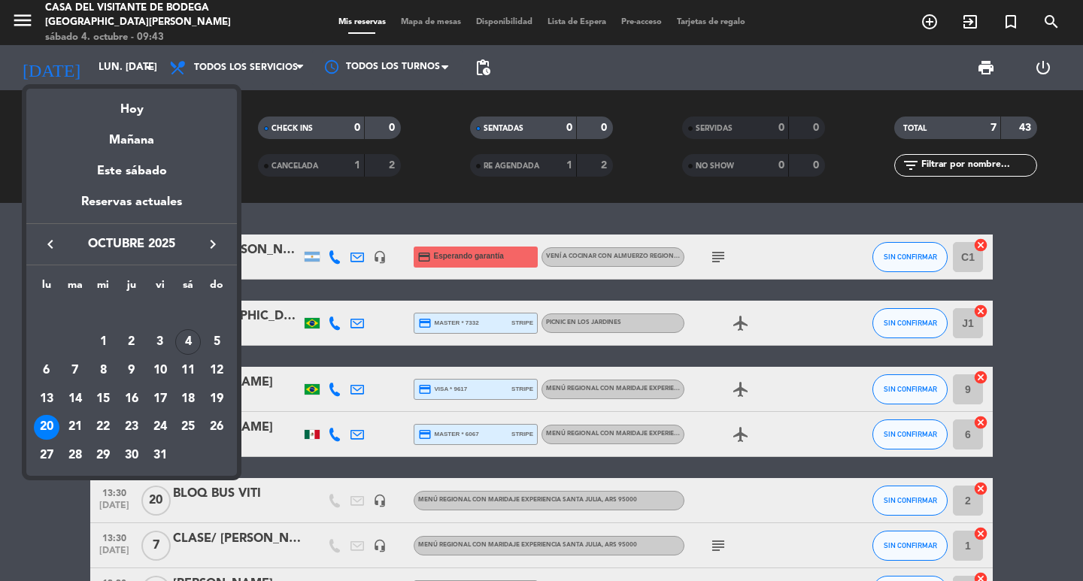
click at [208, 396] on div "19" at bounding box center [217, 400] width 26 height 26
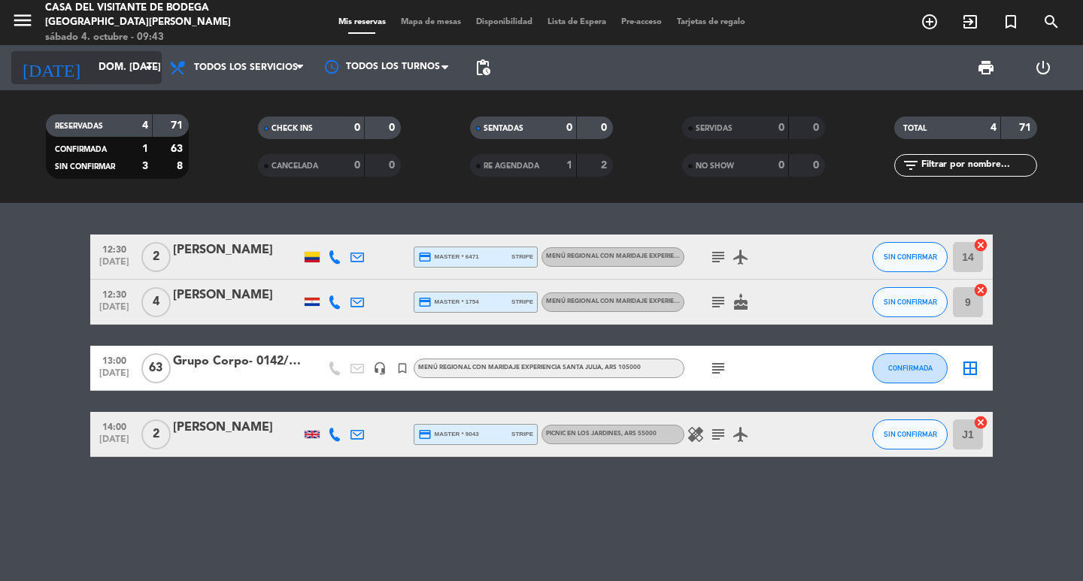
click at [91, 72] on input "dom. [DATE]" at bounding box center [157, 67] width 132 height 27
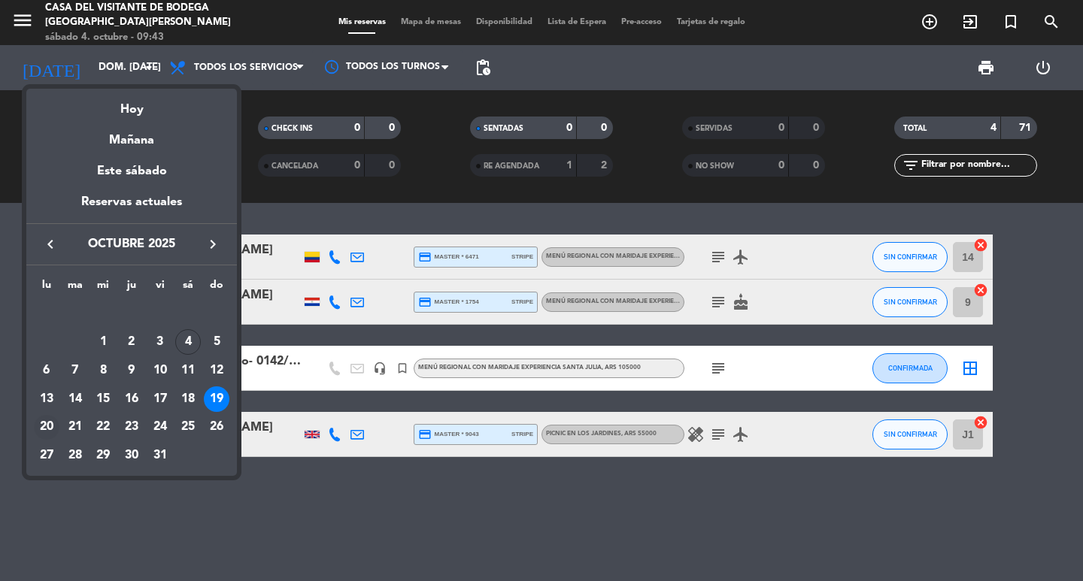
click at [52, 435] on div "20" at bounding box center [47, 428] width 26 height 26
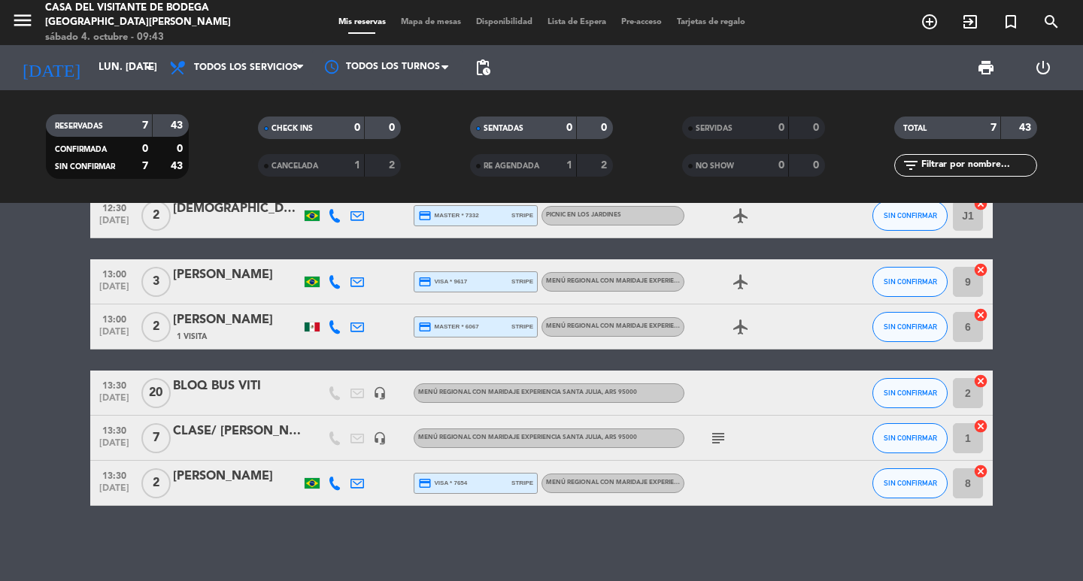
scroll to position [32, 0]
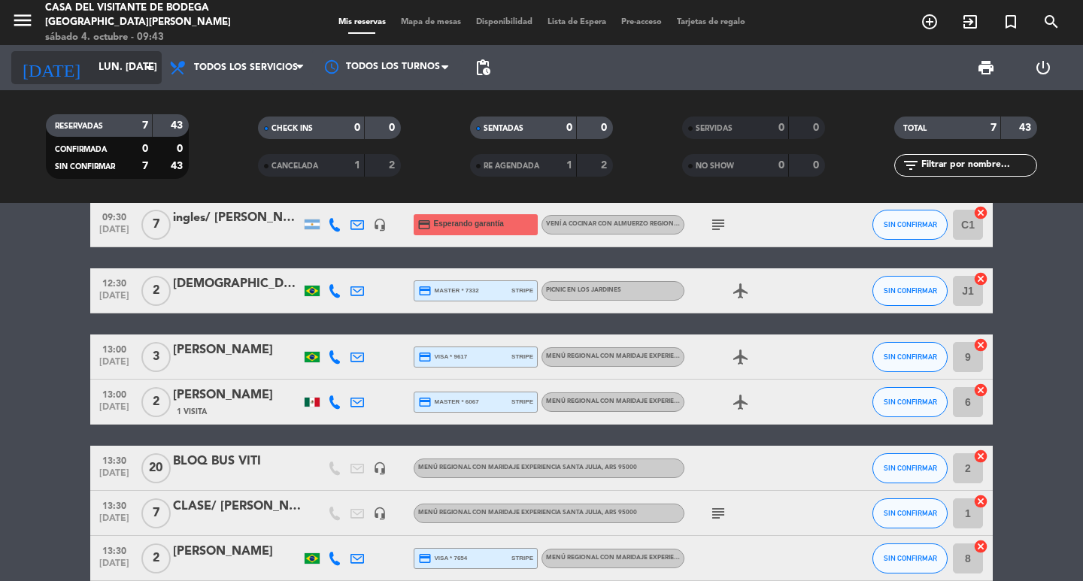
click at [117, 59] on input "lun. [DATE]" at bounding box center [157, 67] width 132 height 27
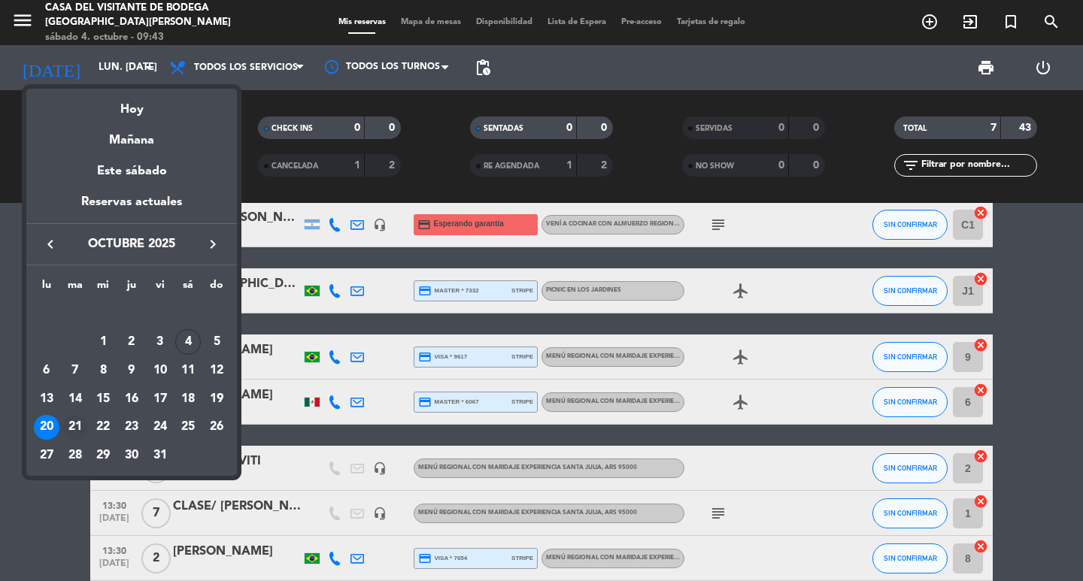
click at [79, 428] on div "21" at bounding box center [75, 428] width 26 height 26
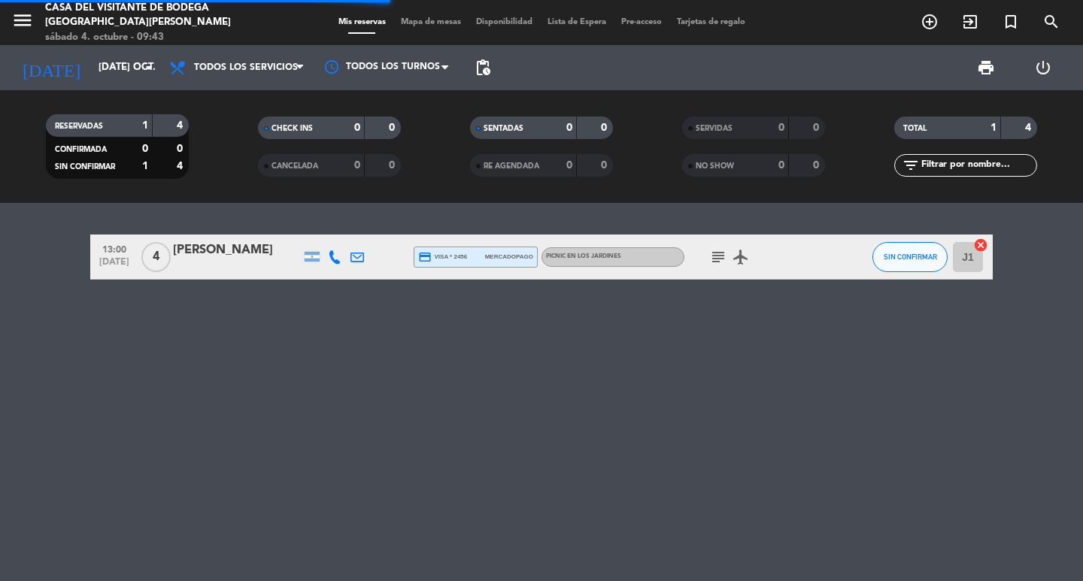
scroll to position [0, 0]
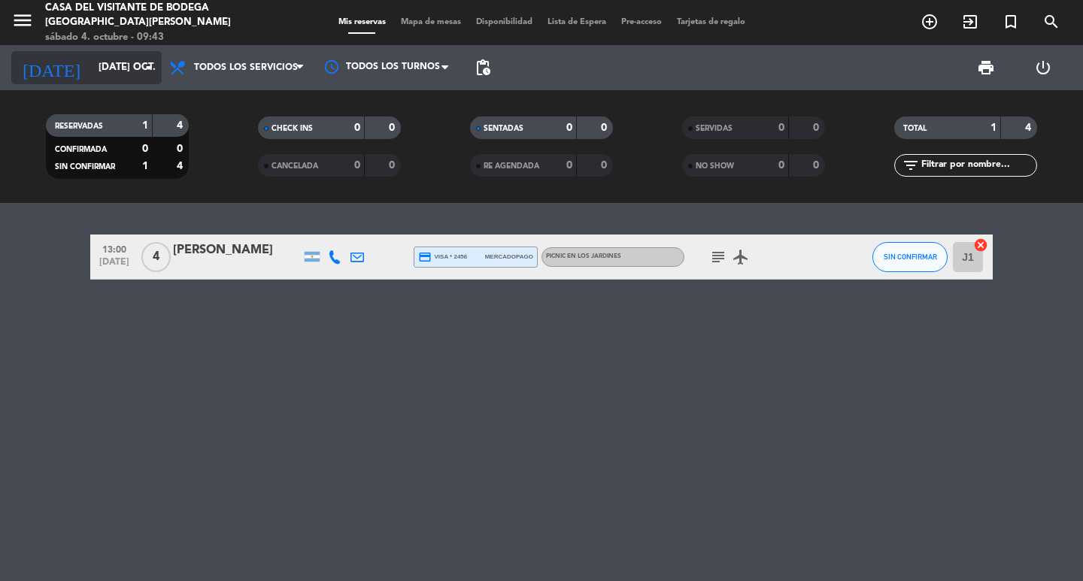
click at [113, 68] on input "[DATE] oct." at bounding box center [157, 67] width 132 height 27
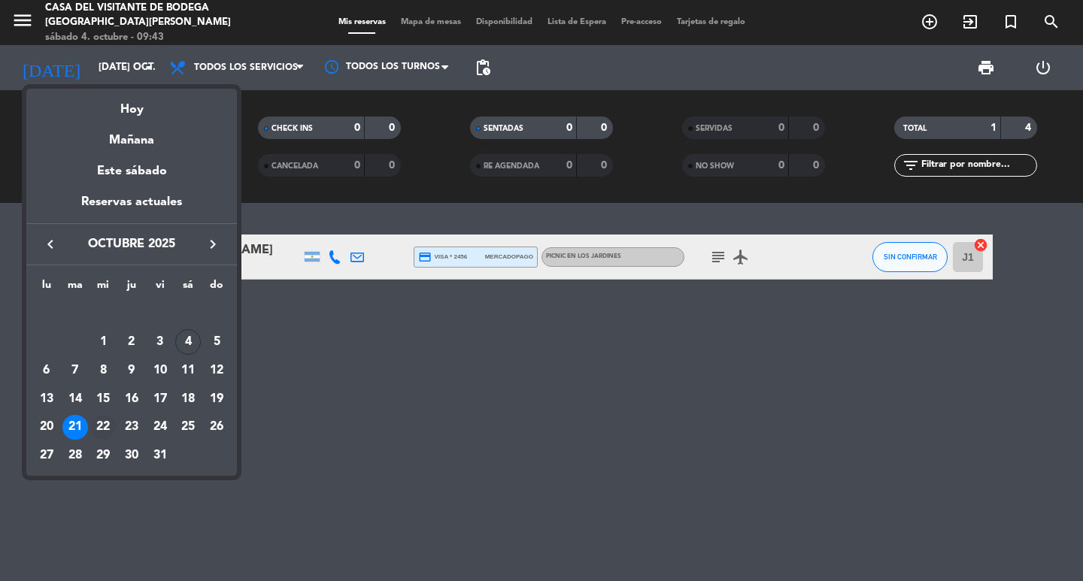
click at [99, 431] on div "22" at bounding box center [103, 428] width 26 height 26
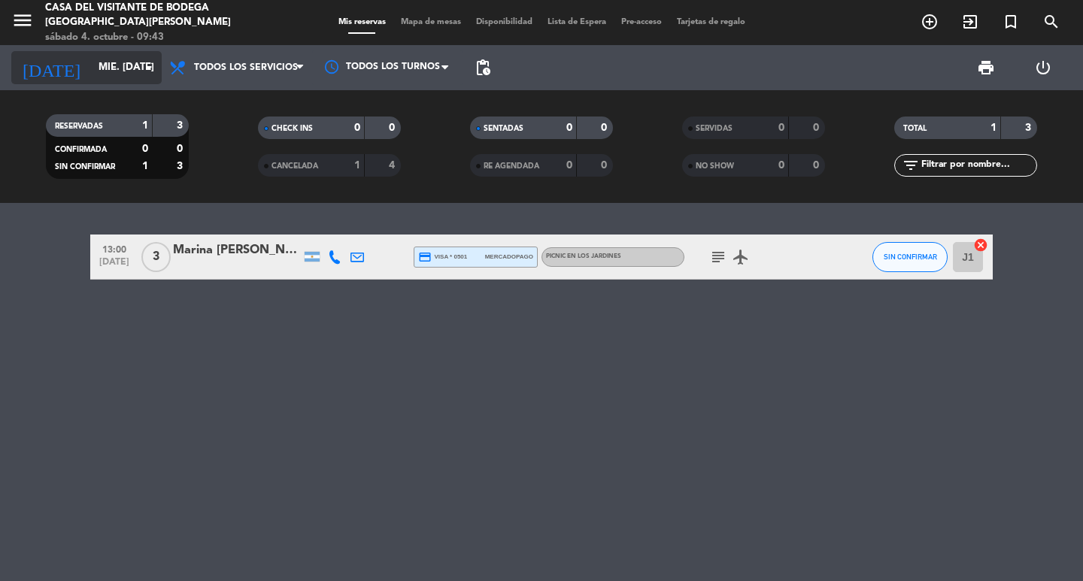
click at [123, 79] on input "mié. [DATE]" at bounding box center [157, 67] width 132 height 27
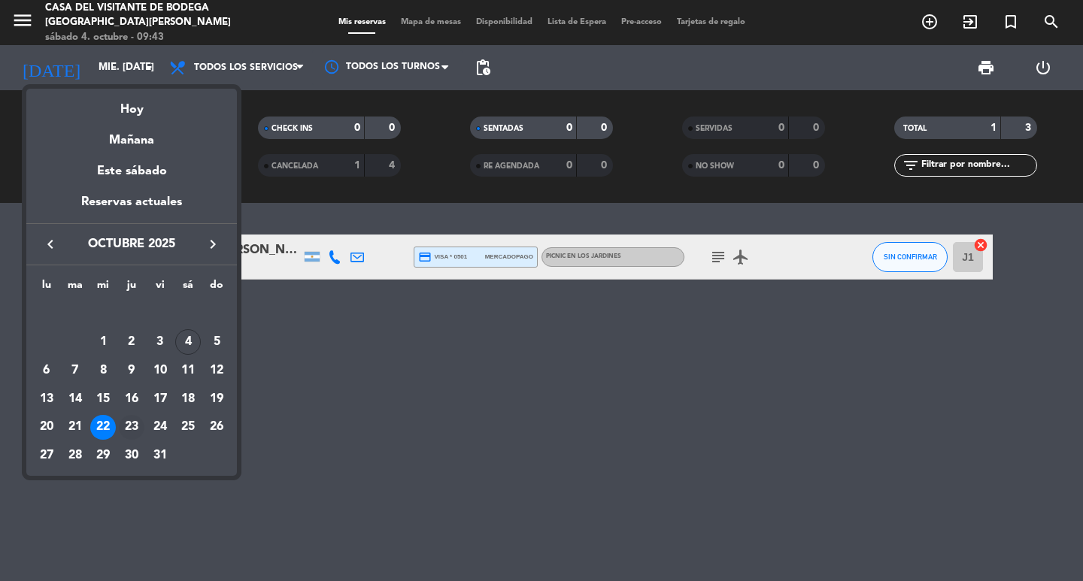
click at [127, 424] on div "23" at bounding box center [132, 428] width 26 height 26
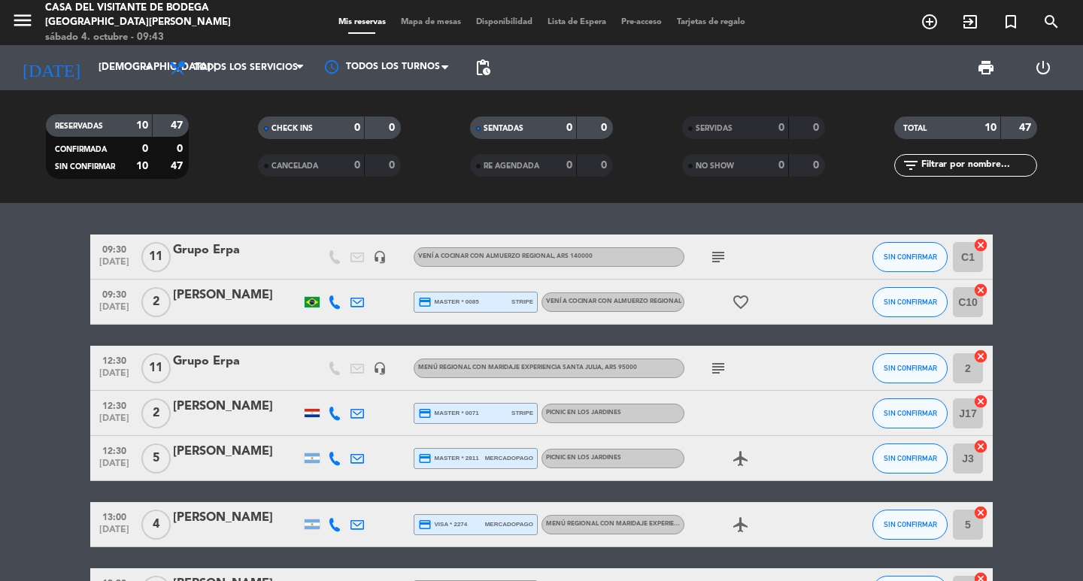
click at [721, 251] on icon "subject" at bounding box center [718, 257] width 18 height 18
click at [111, 53] on div "[DATE] [DEMOGRAPHIC_DATA] [DATE] arrow_drop_down" at bounding box center [86, 67] width 150 height 33
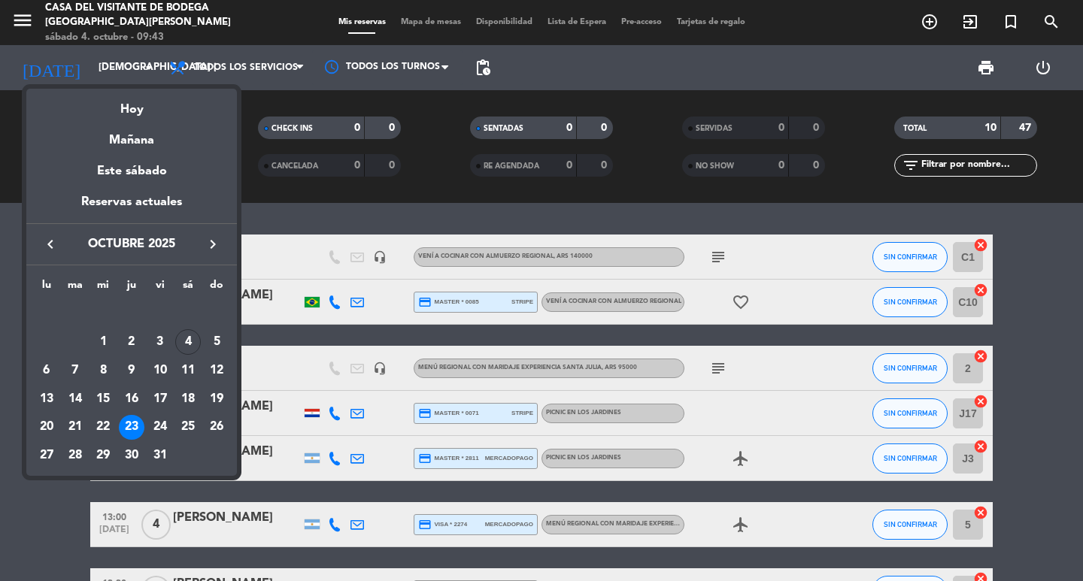
click at [164, 424] on div "24" at bounding box center [160, 428] width 26 height 26
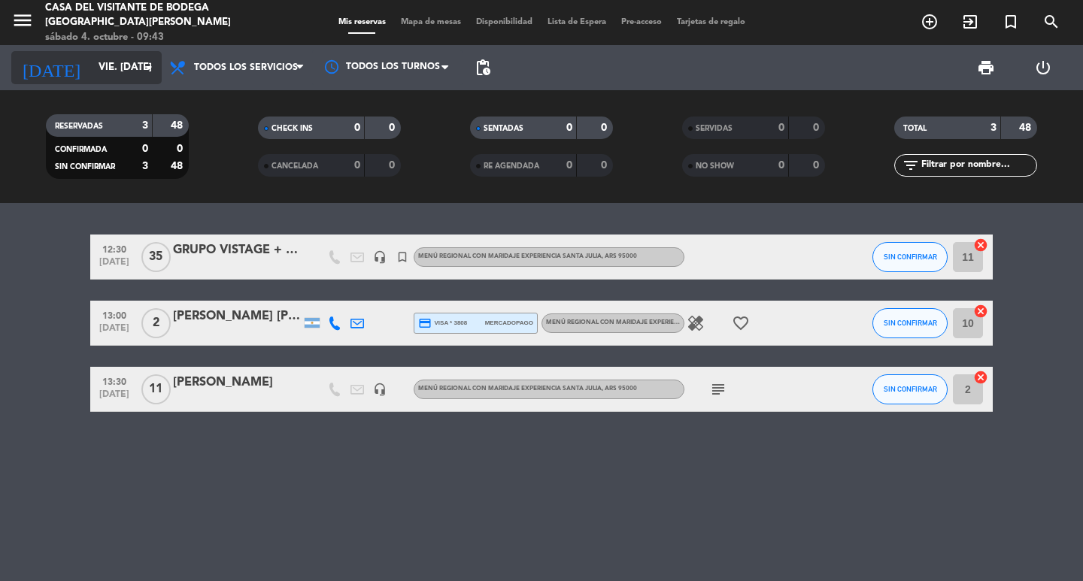
click at [104, 59] on input "vie. [DATE]" at bounding box center [157, 67] width 132 height 27
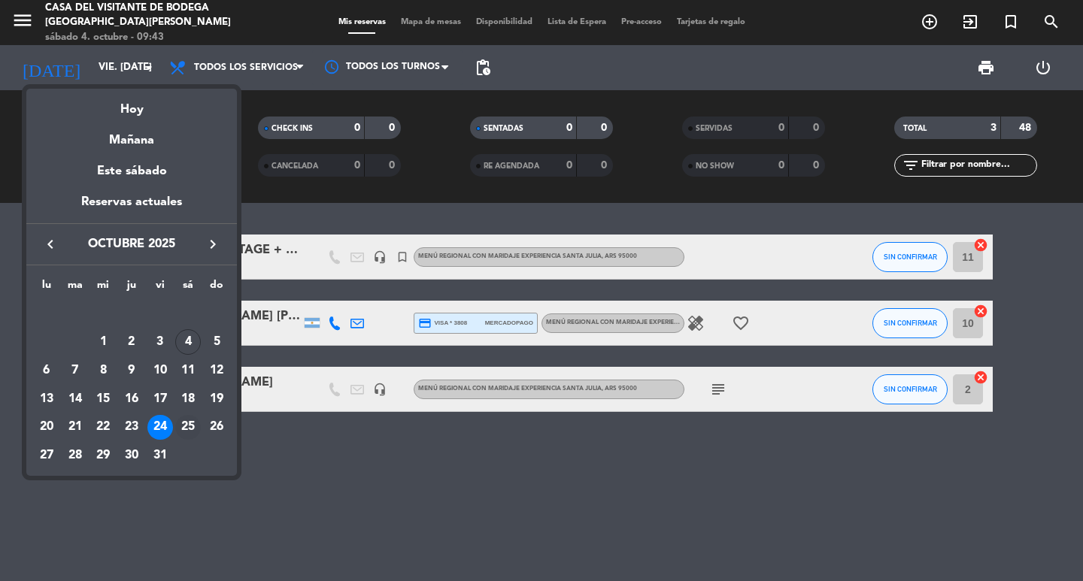
click at [184, 425] on div "25" at bounding box center [188, 428] width 26 height 26
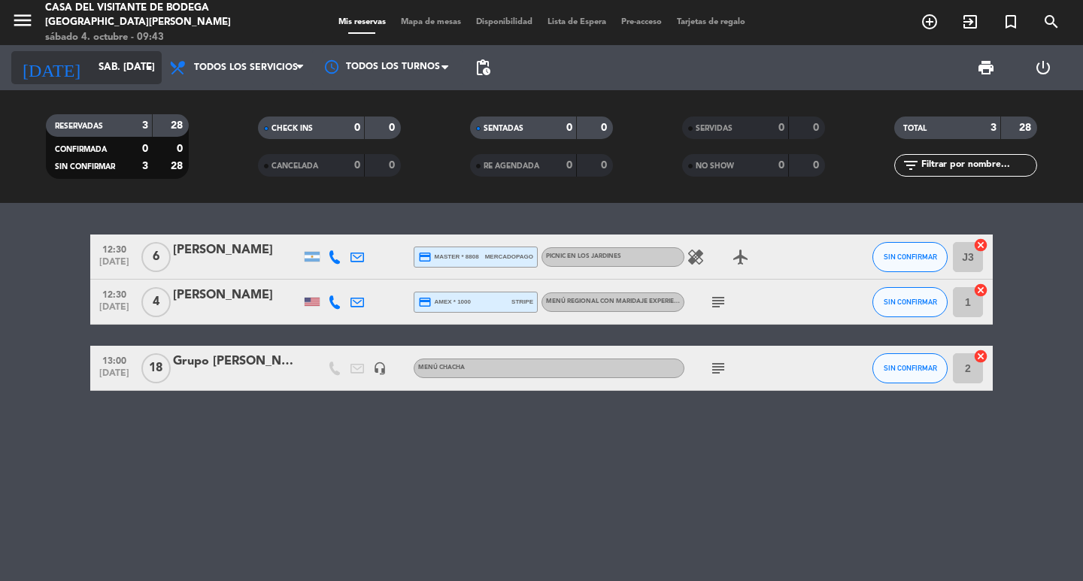
click at [137, 79] on input "sáb. [DATE]" at bounding box center [157, 67] width 132 height 27
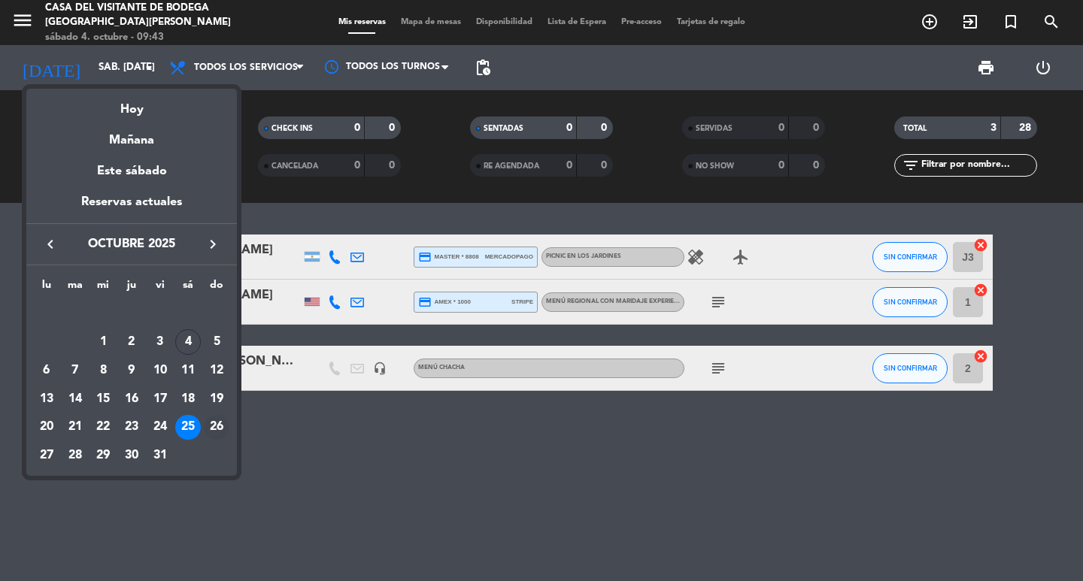
click at [213, 430] on div "26" at bounding box center [217, 428] width 26 height 26
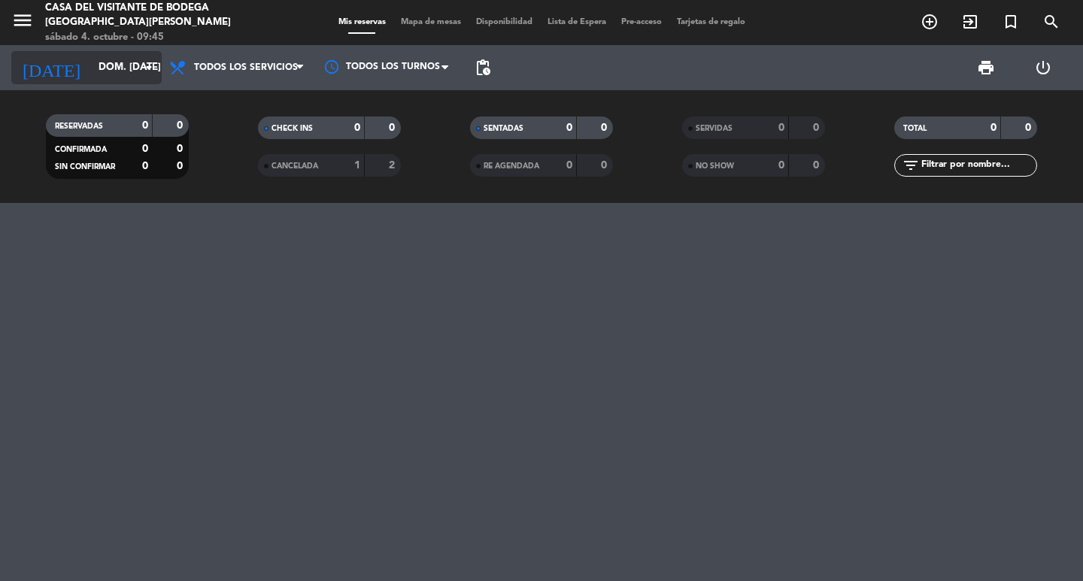
click at [125, 65] on input "dom. [DATE]" at bounding box center [157, 67] width 132 height 27
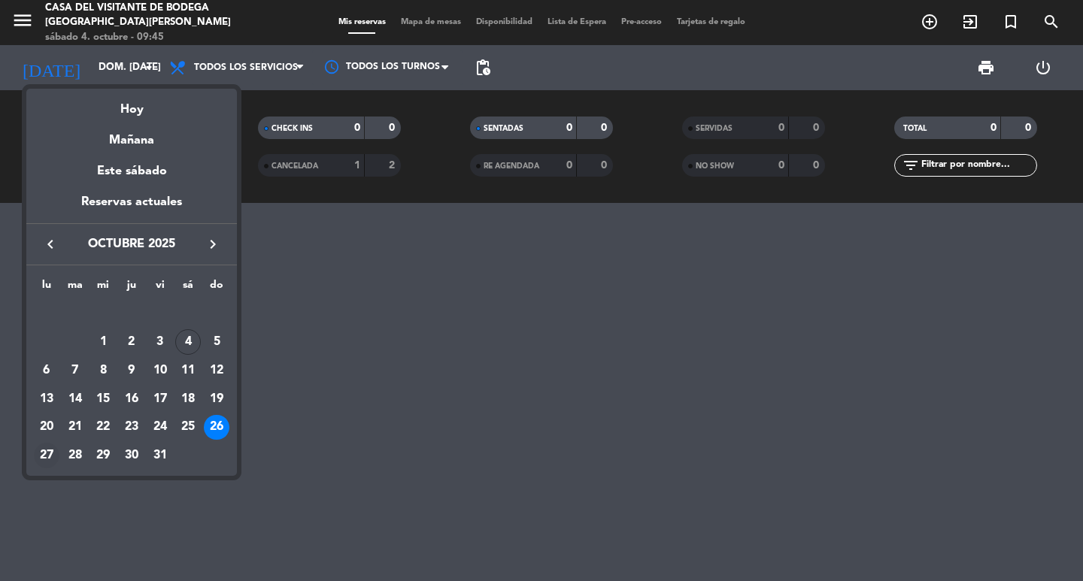
click at [46, 461] on div "27" at bounding box center [47, 456] width 26 height 26
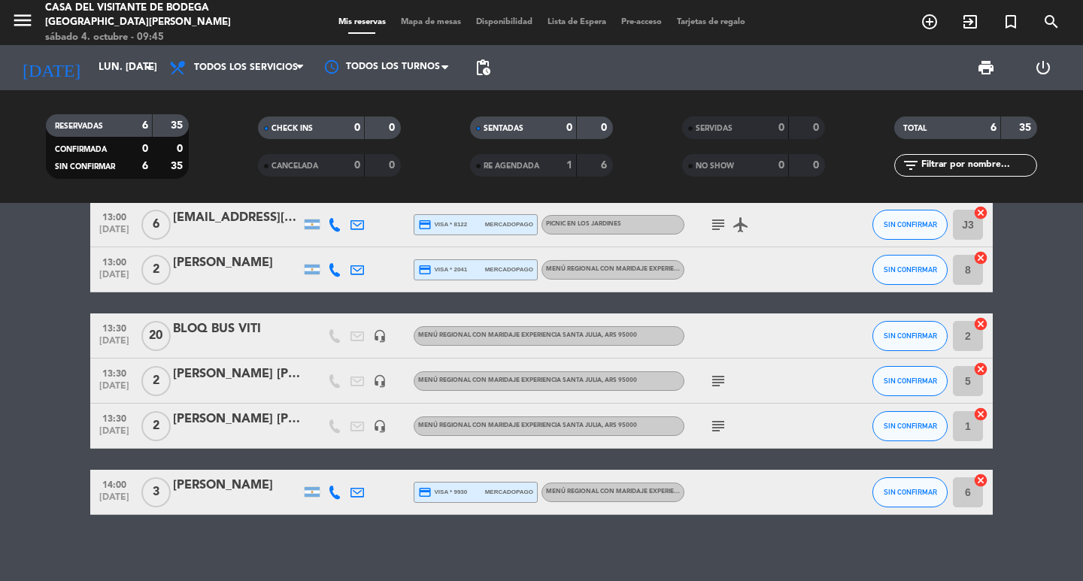
scroll to position [41, 0]
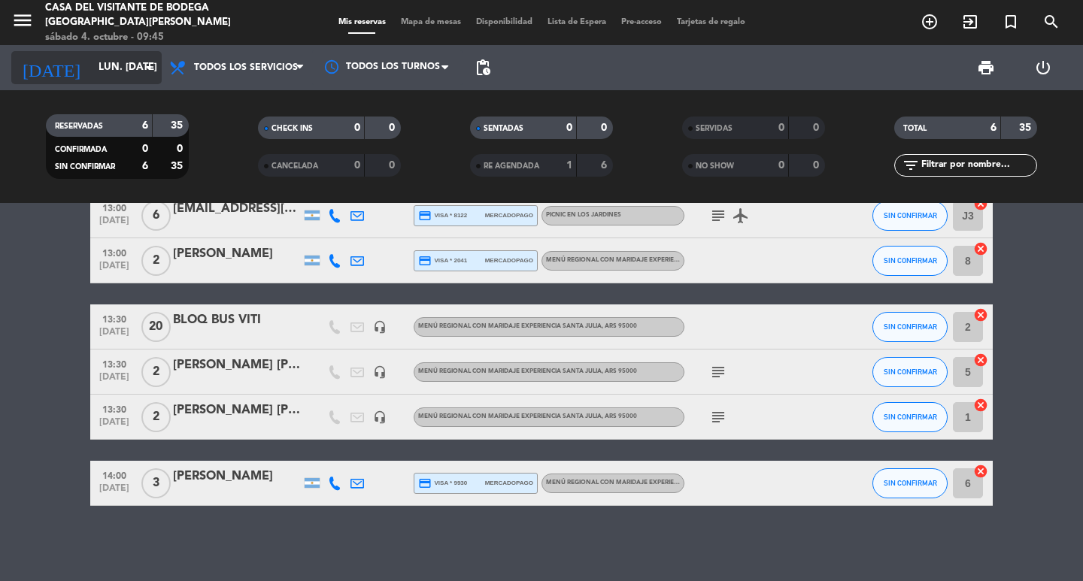
click at [107, 65] on input "lun. [DATE]" at bounding box center [157, 67] width 132 height 27
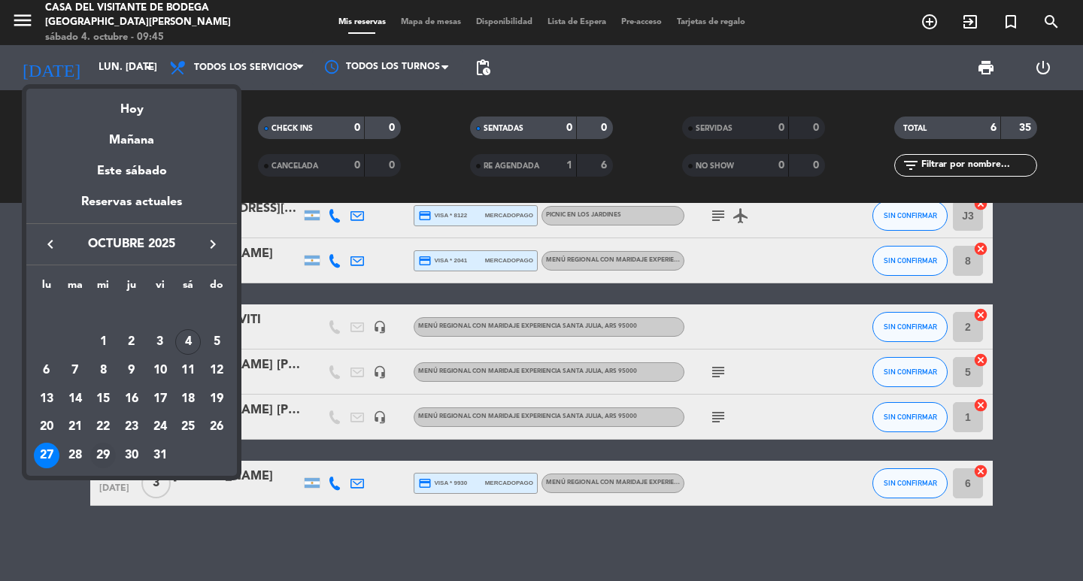
click at [94, 463] on div "29" at bounding box center [103, 456] width 26 height 26
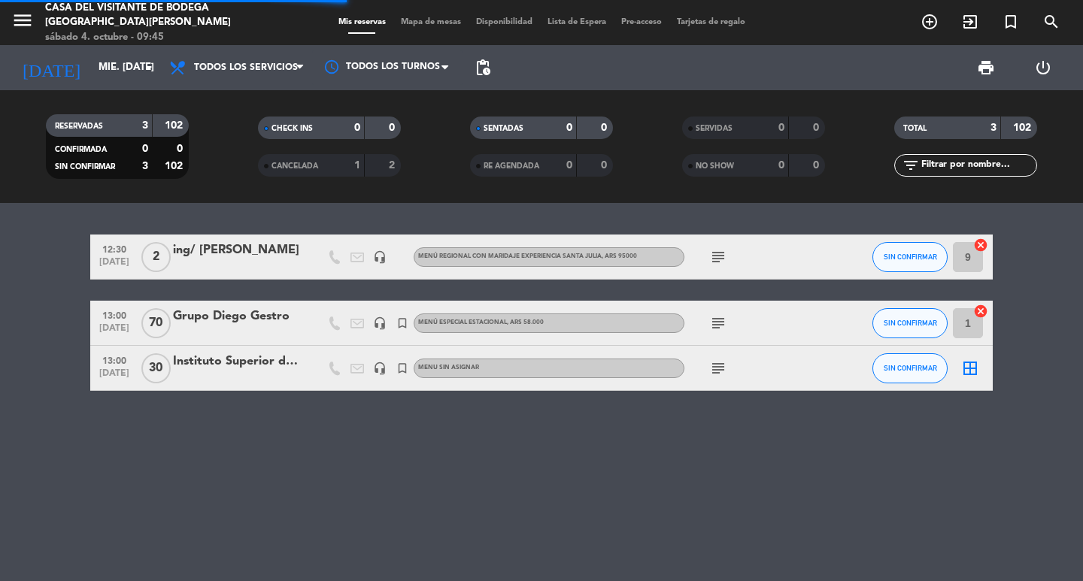
scroll to position [0, 0]
click at [715, 368] on icon "subject" at bounding box center [718, 369] width 18 height 18
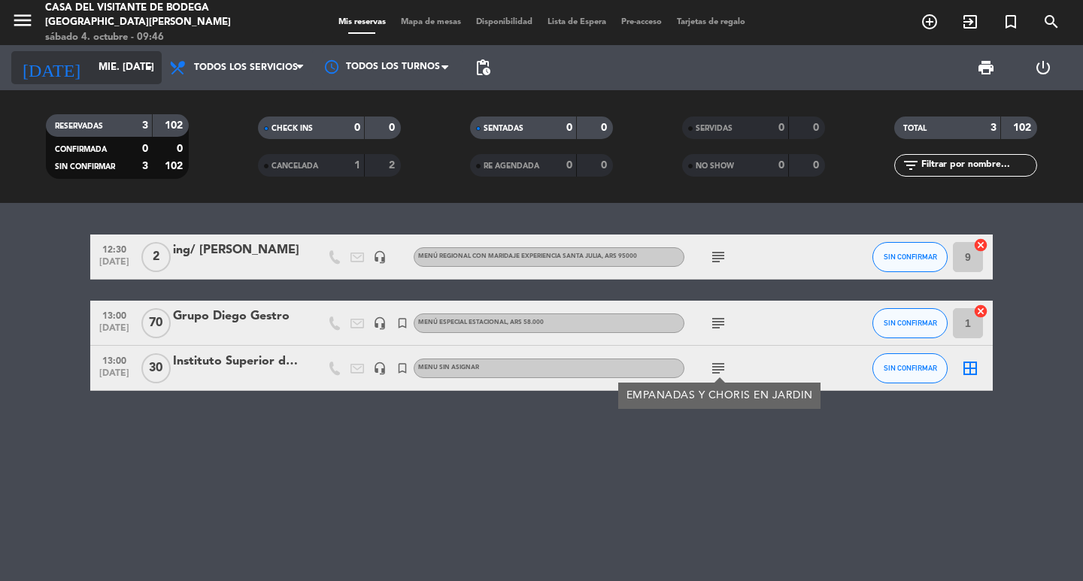
click at [98, 82] on div "[DATE] mié. [DATE] arrow_drop_down" at bounding box center [86, 67] width 150 height 33
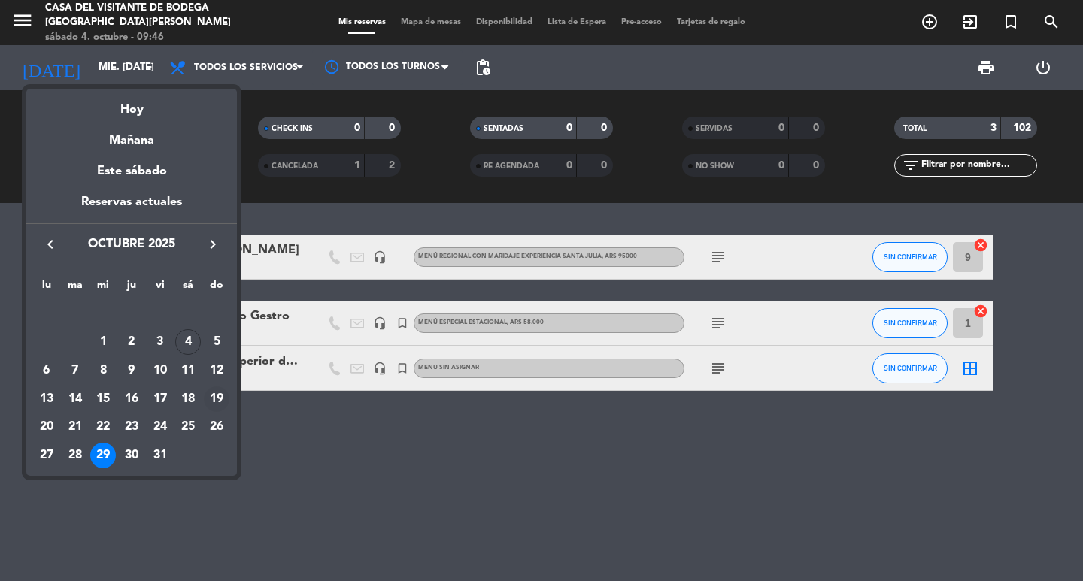
click at [218, 396] on div "19" at bounding box center [217, 400] width 26 height 26
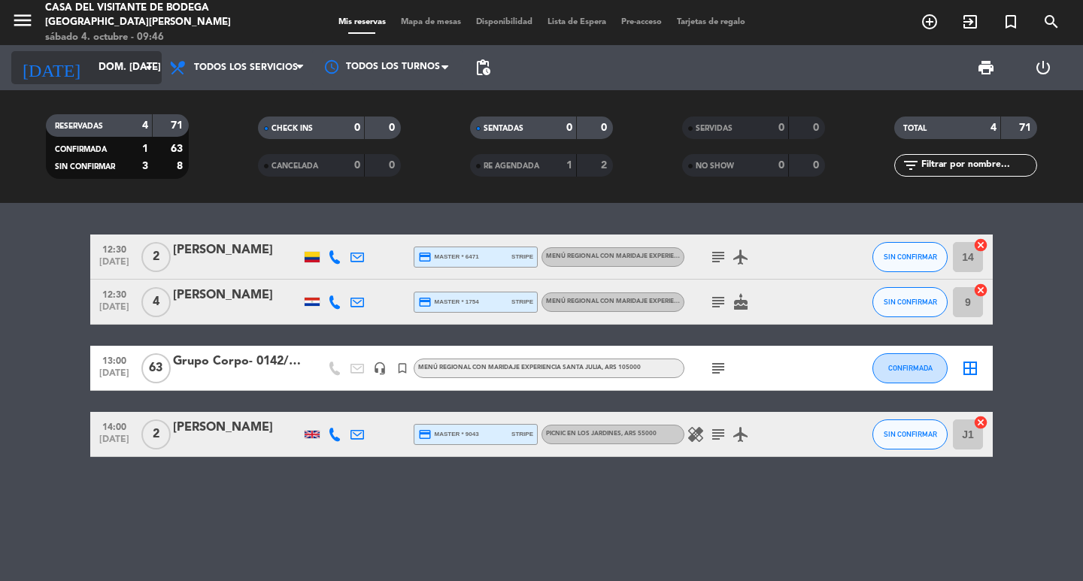
click at [152, 75] on icon "arrow_drop_down" at bounding box center [149, 68] width 18 height 18
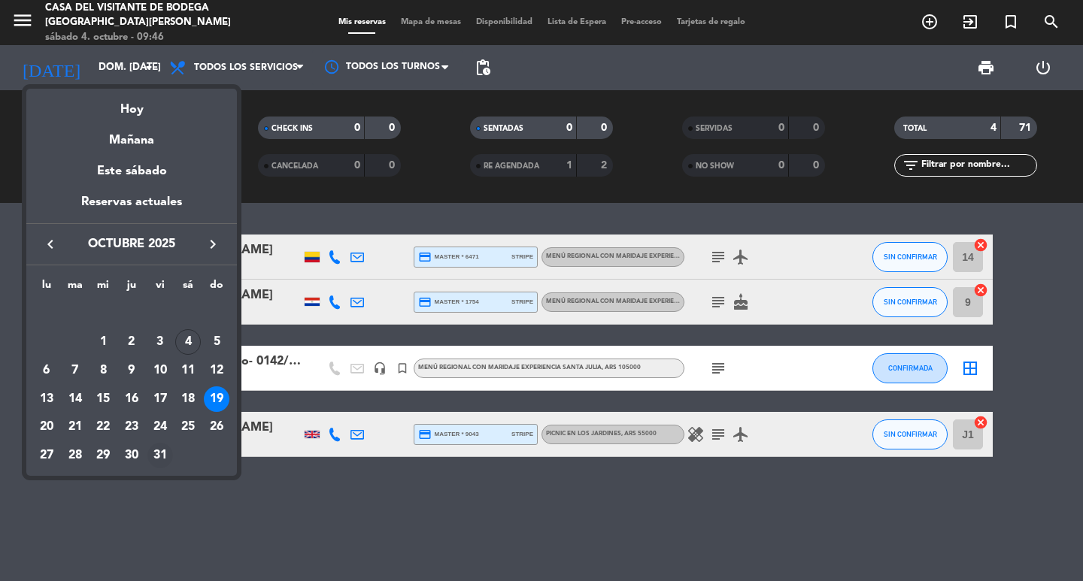
click at [165, 459] on div "31" at bounding box center [160, 456] width 26 height 26
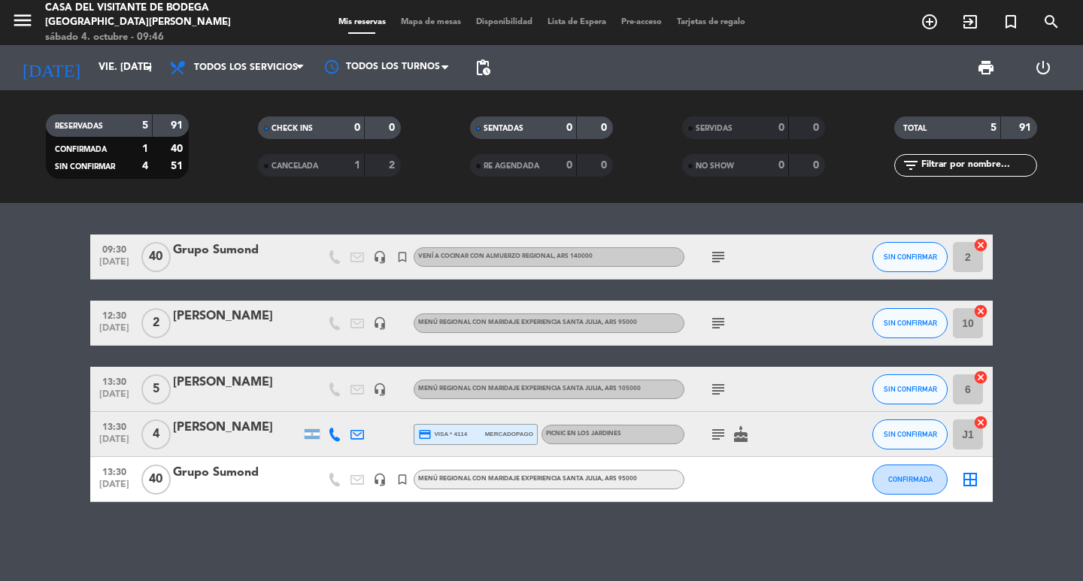
click at [719, 257] on icon "subject" at bounding box center [718, 257] width 18 height 18
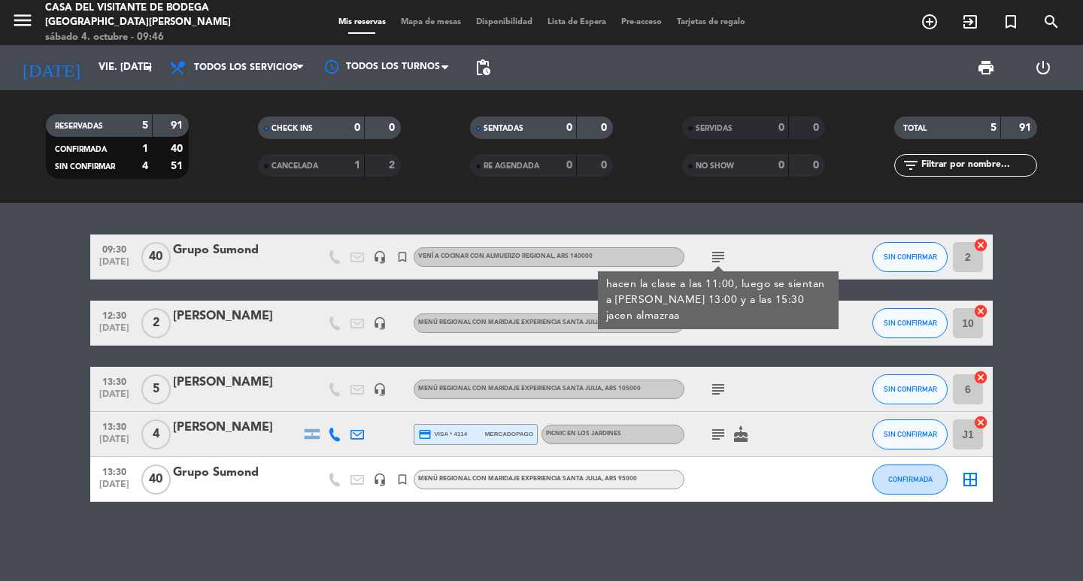
click at [19, 264] on bookings-row "09:30 [DATE] Grupo Sumond headset_mic turned_in_not Vení a cocinar con Almuerzo…" at bounding box center [541, 369] width 1083 height 268
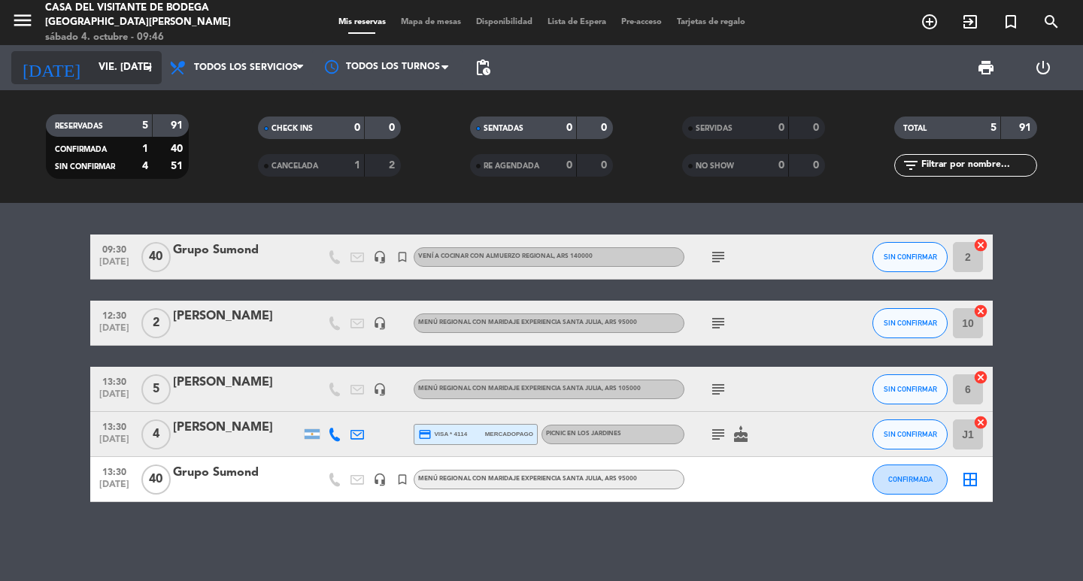
click at [123, 81] on div "[DATE] vie. [DATE] arrow_drop_down" at bounding box center [86, 67] width 150 height 33
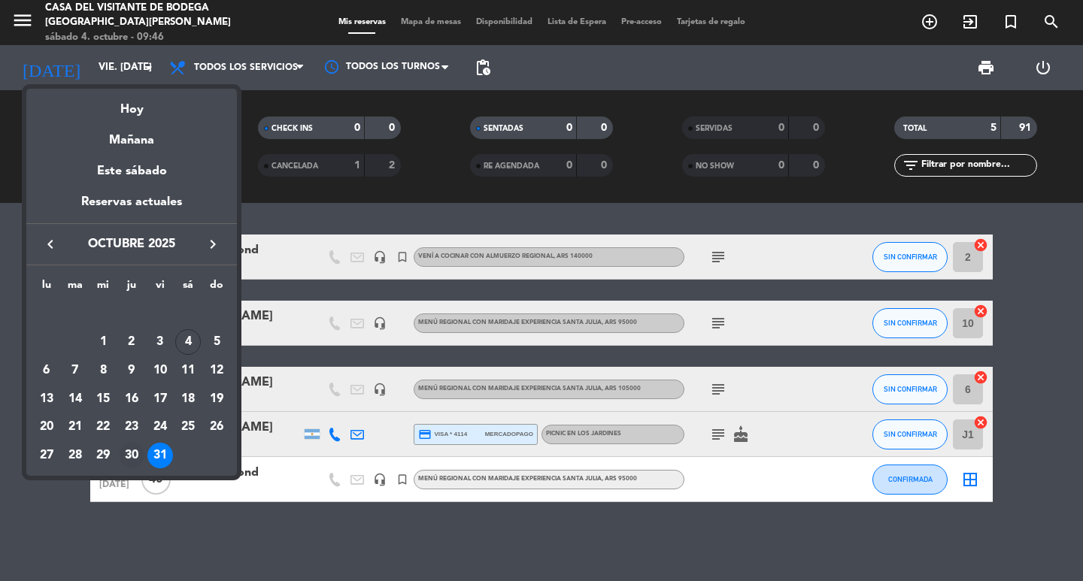
click at [127, 460] on div "30" at bounding box center [132, 456] width 26 height 26
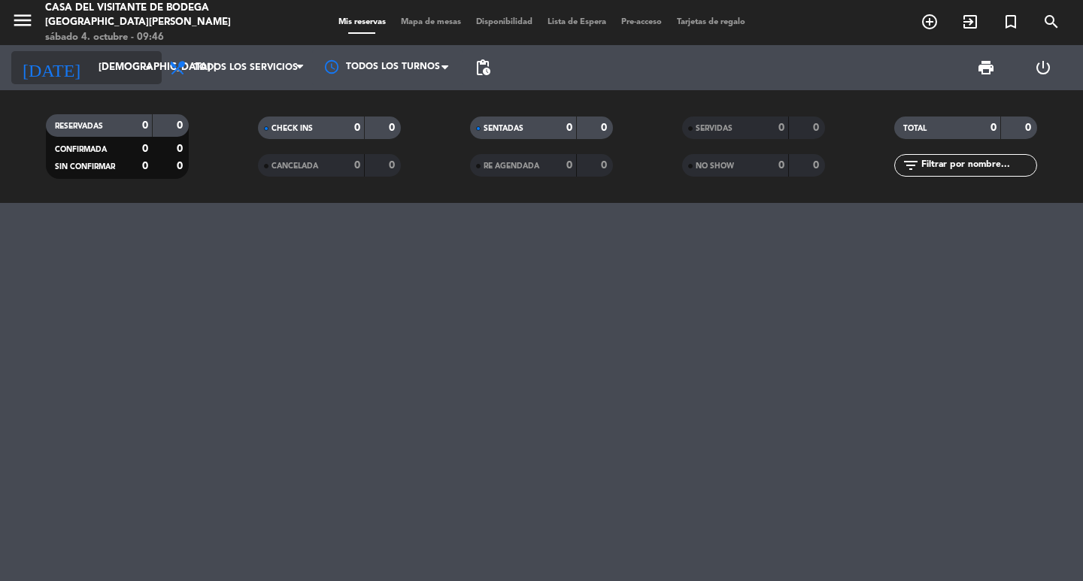
click at [104, 73] on input "[DEMOGRAPHIC_DATA] [DATE]" at bounding box center [157, 67] width 132 height 27
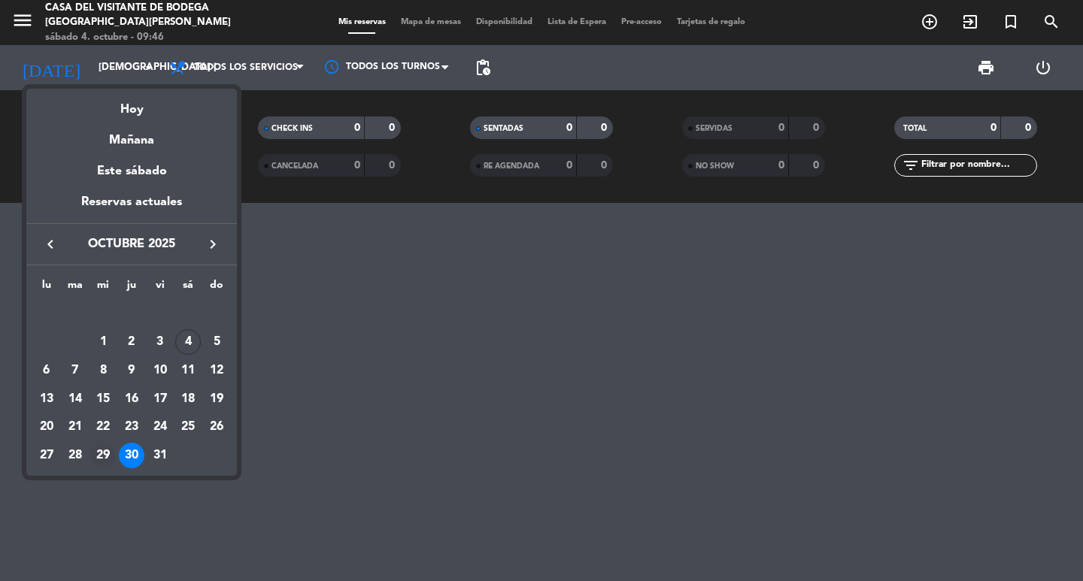
click at [106, 452] on div "29" at bounding box center [103, 456] width 26 height 26
type input "mié. [DATE]"
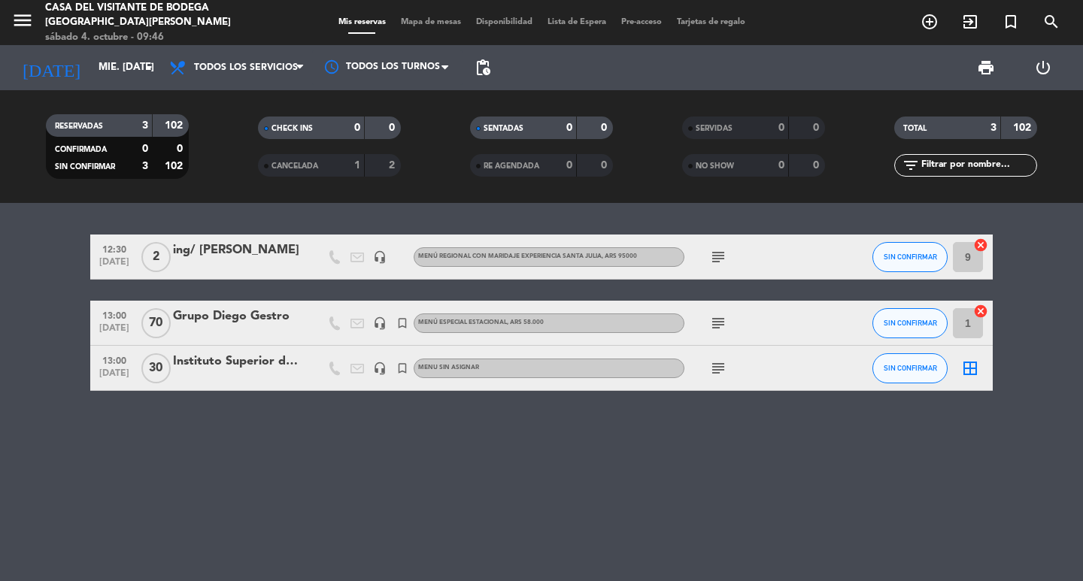
click at [26, 279] on bookings-row "12:30 [DATE] 2 ing/ [PERSON_NAME] headset_mic Menú Regional con maridaje Experi…" at bounding box center [541, 313] width 1083 height 156
